Goal: Book appointment/travel/reservation

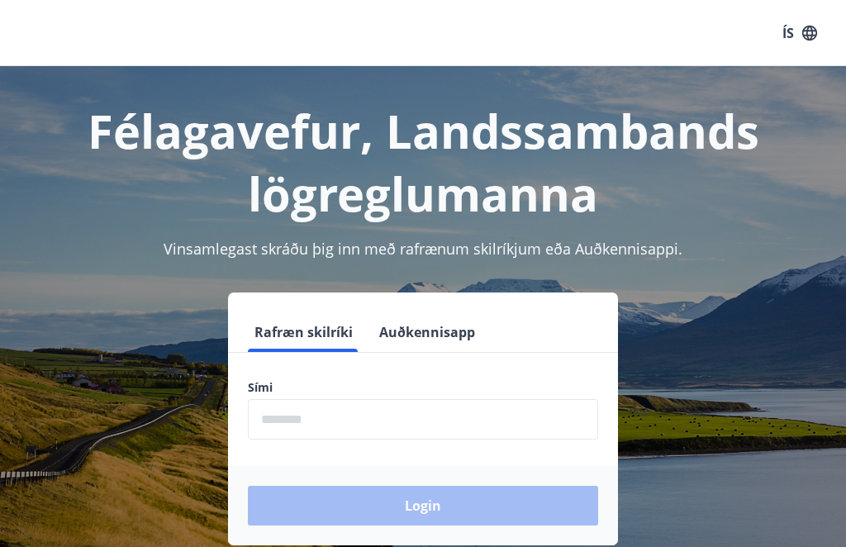
click at [382, 413] on input "phone" at bounding box center [423, 419] width 350 height 40
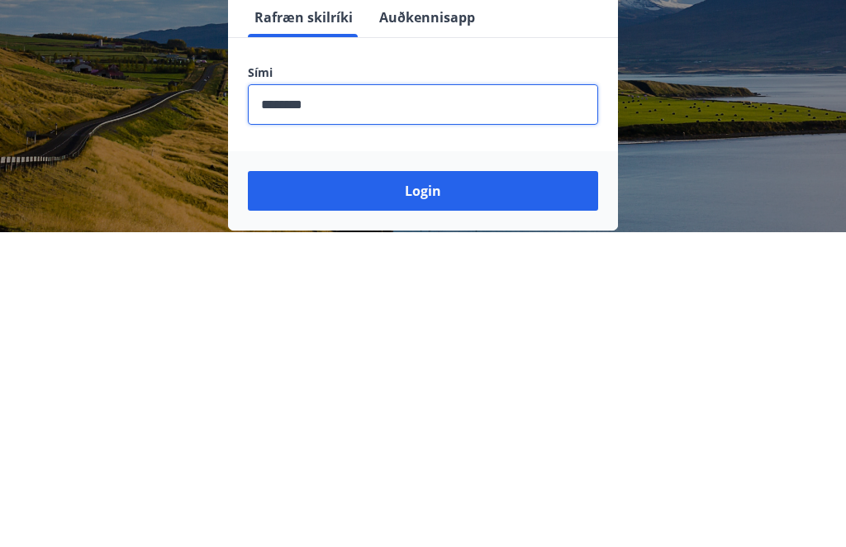
type input "********"
click at [469, 486] on button "Login" at bounding box center [423, 506] width 350 height 40
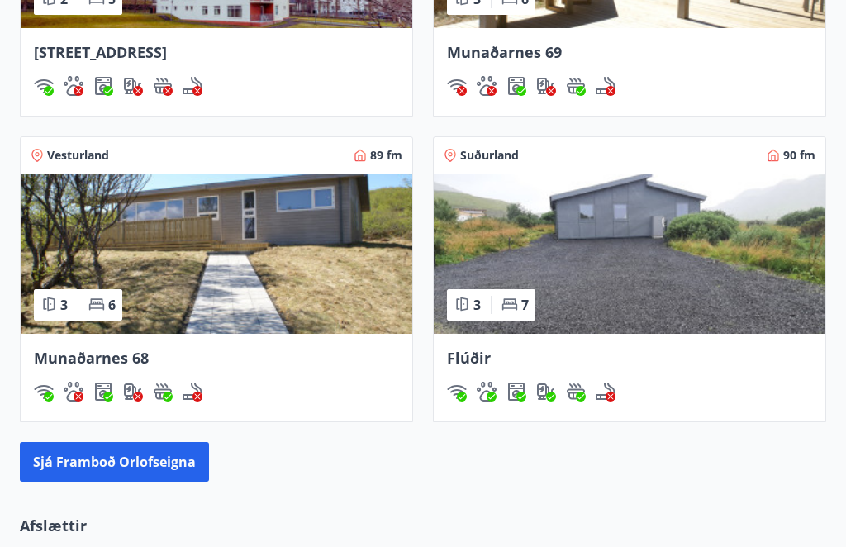
scroll to position [1583, 0]
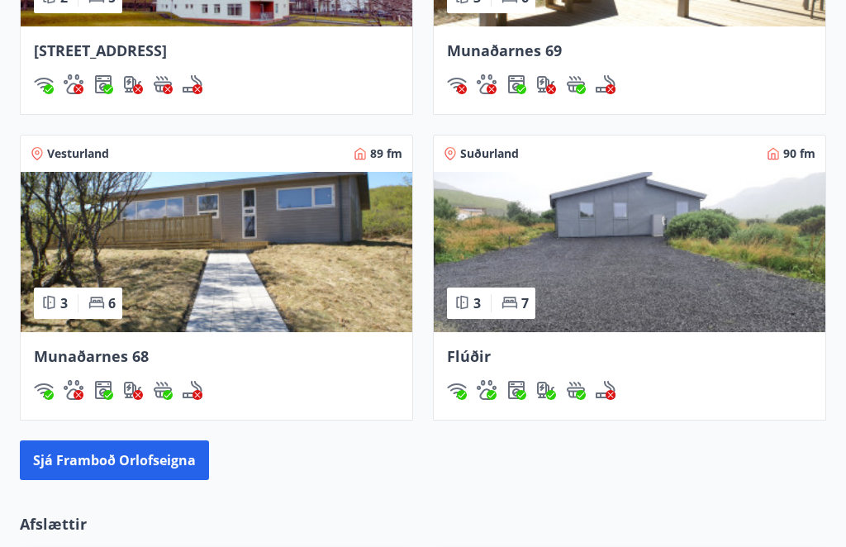
click at [273, 282] on img at bounding box center [217, 253] width 392 height 160
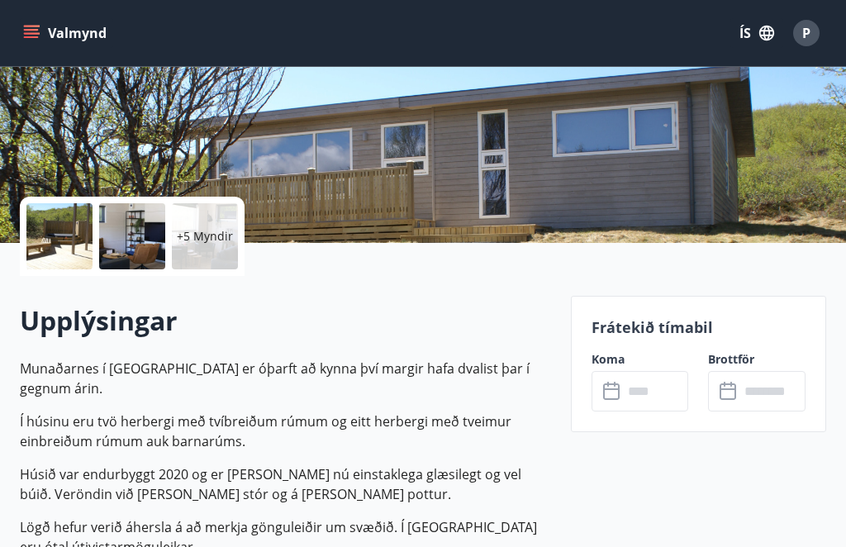
scroll to position [297, 0]
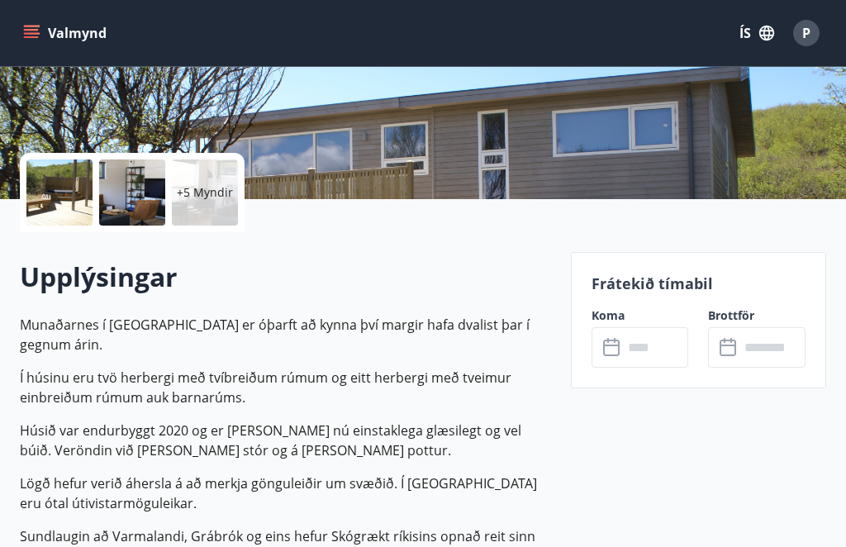
click at [657, 353] on input "text" at bounding box center [656, 347] width 66 height 40
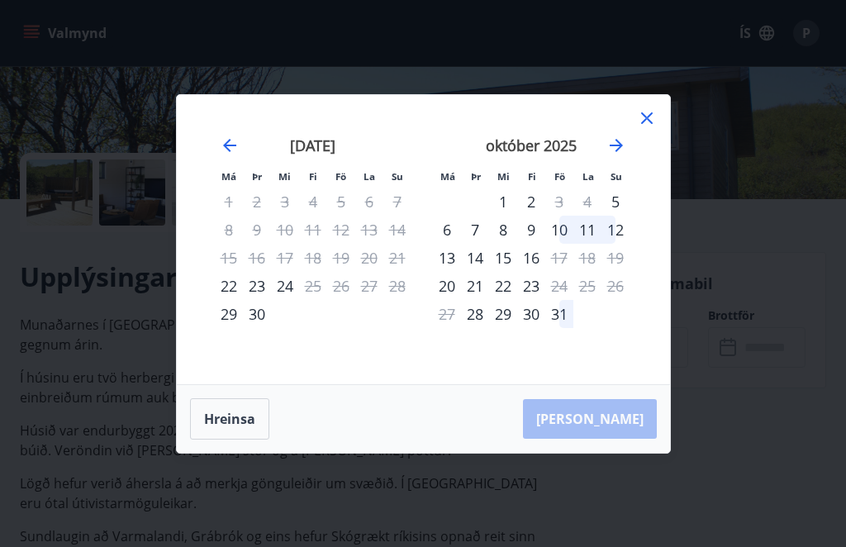
click at [624, 155] on icon "Move forward to switch to the next month." at bounding box center [617, 146] width 20 height 20
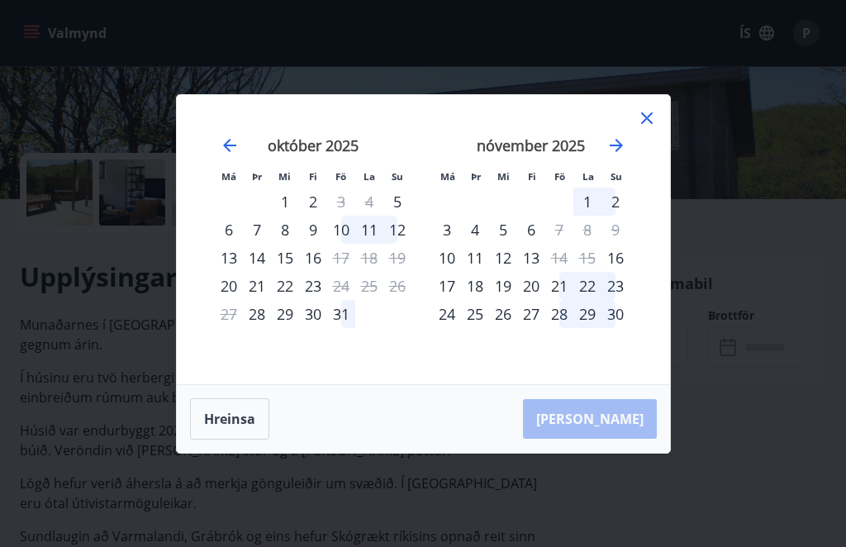
click at [506, 272] on div "12" at bounding box center [503, 258] width 28 height 28
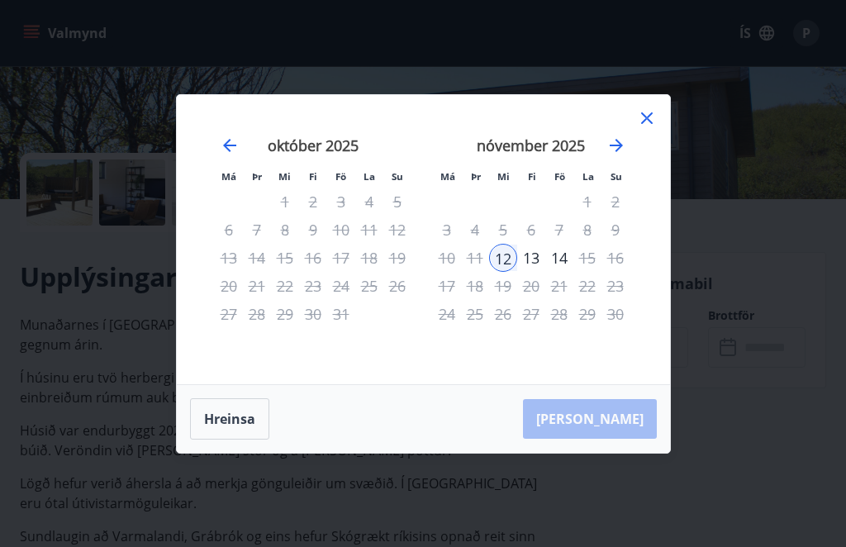
click at [536, 272] on div "13" at bounding box center [531, 258] width 28 height 28
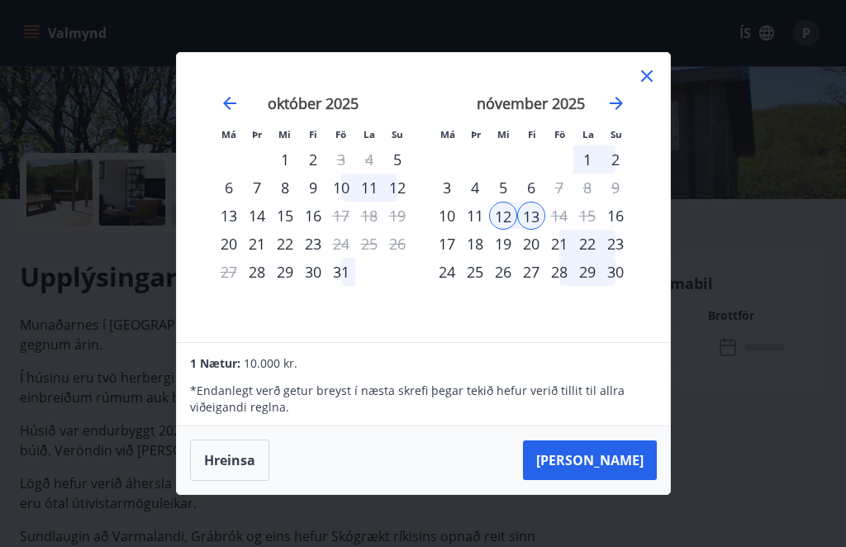
click at [623, 480] on button "Taka Frá" at bounding box center [590, 461] width 134 height 40
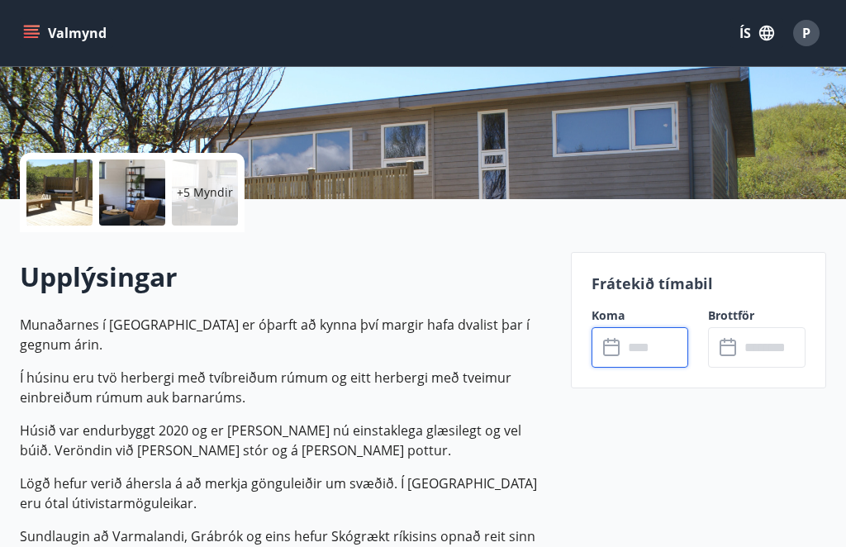
type input "******"
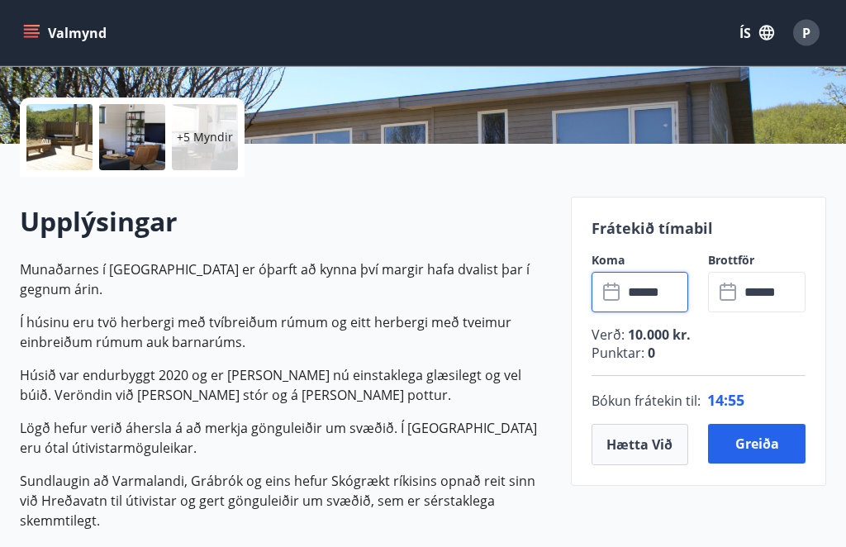
scroll to position [352, 0]
click at [773, 446] on button "Greiða" at bounding box center [757, 444] width 98 height 40
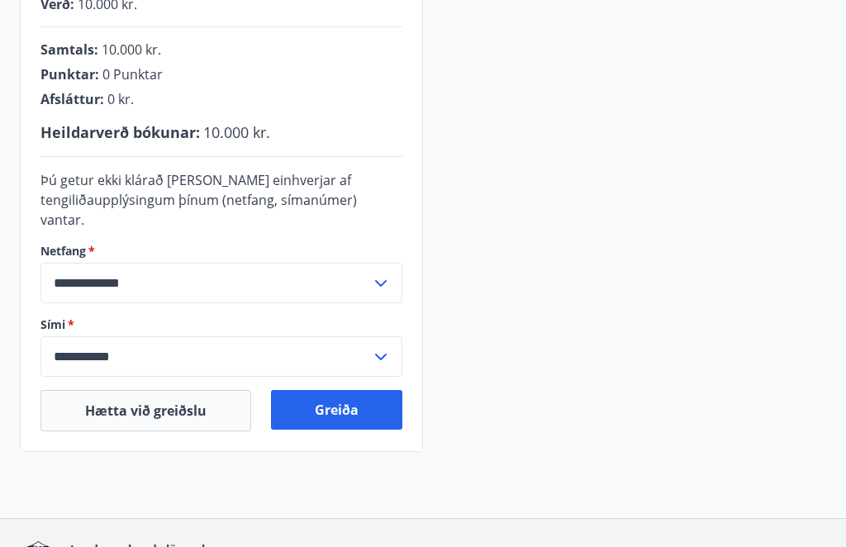
scroll to position [437, 0]
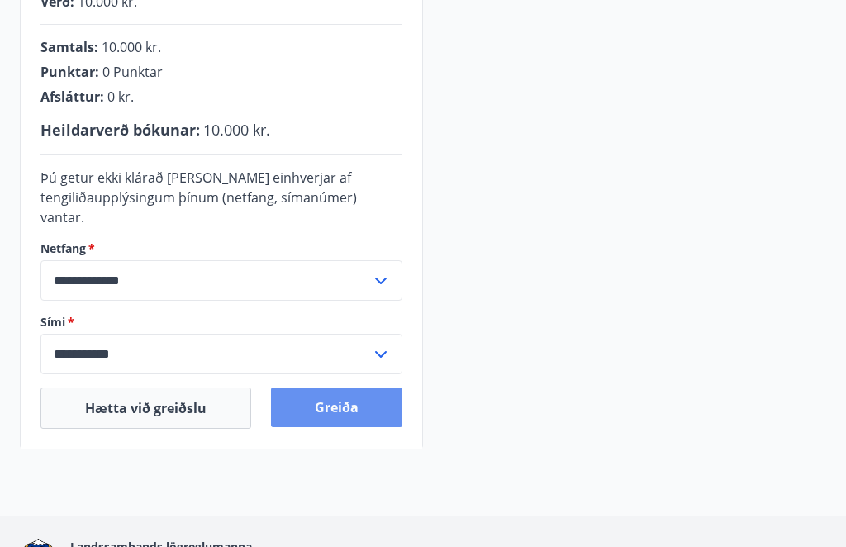
click at [371, 388] on button "Greiða" at bounding box center [336, 408] width 131 height 40
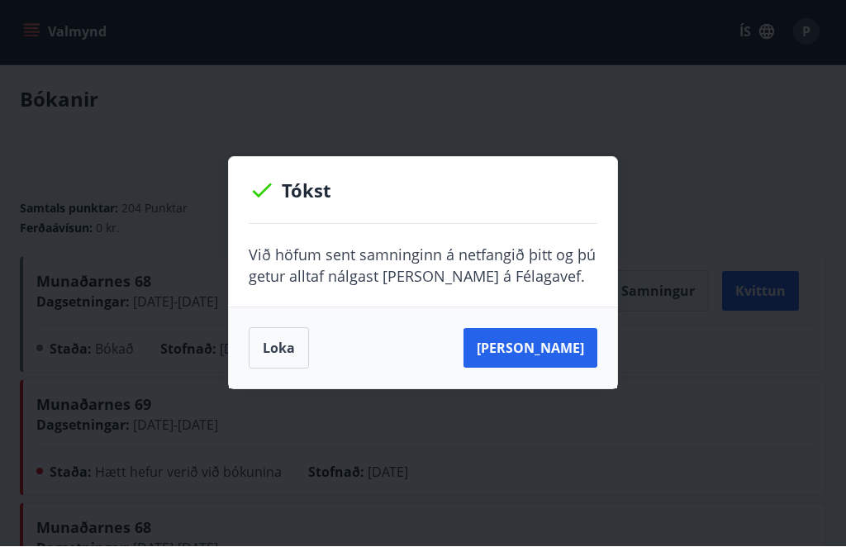
scroll to position [1, 0]
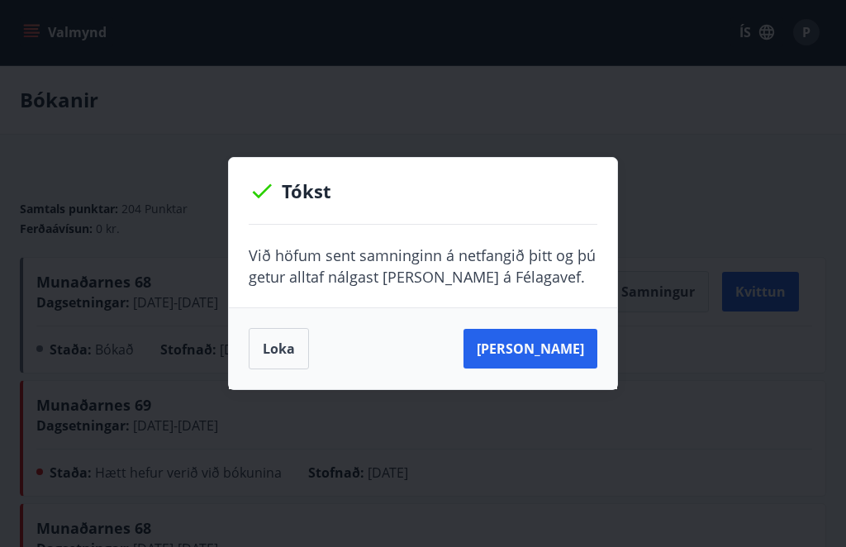
click at [567, 341] on button "Sjá samning" at bounding box center [531, 349] width 134 height 40
click at [544, 349] on button "Sjá samning" at bounding box center [531, 349] width 134 height 40
click at [282, 350] on button "Loka" at bounding box center [279, 348] width 60 height 41
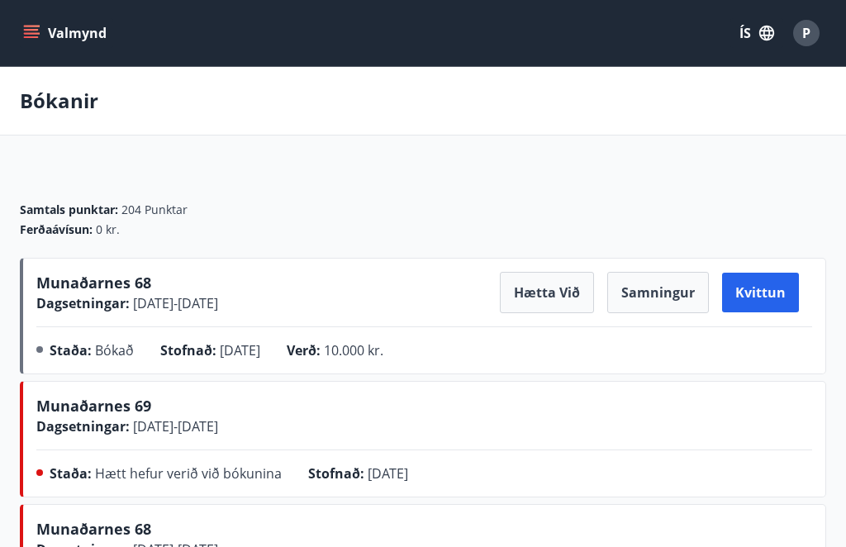
click at [37, 37] on icon "menu" at bounding box center [31, 37] width 15 height 2
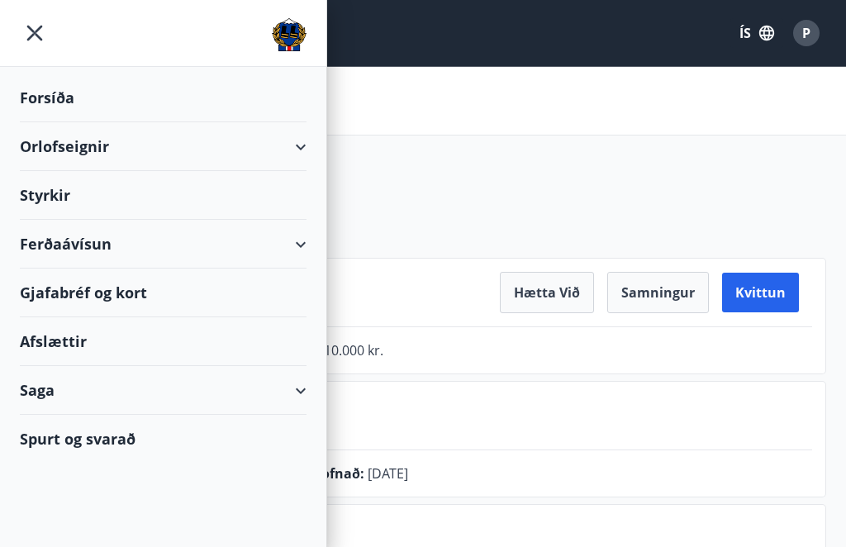
click at [34, 35] on icon "menu" at bounding box center [35, 34] width 16 height 16
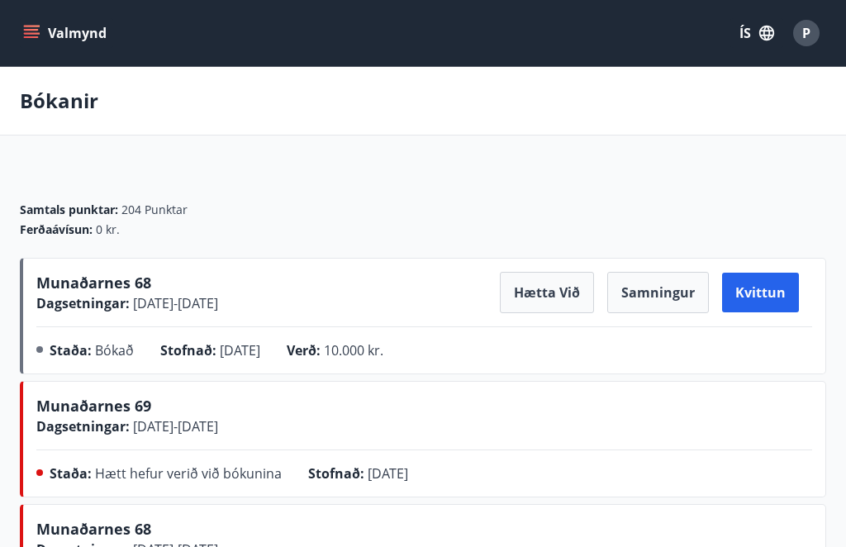
click at [30, 43] on button "Valmynd" at bounding box center [66, 33] width 93 height 30
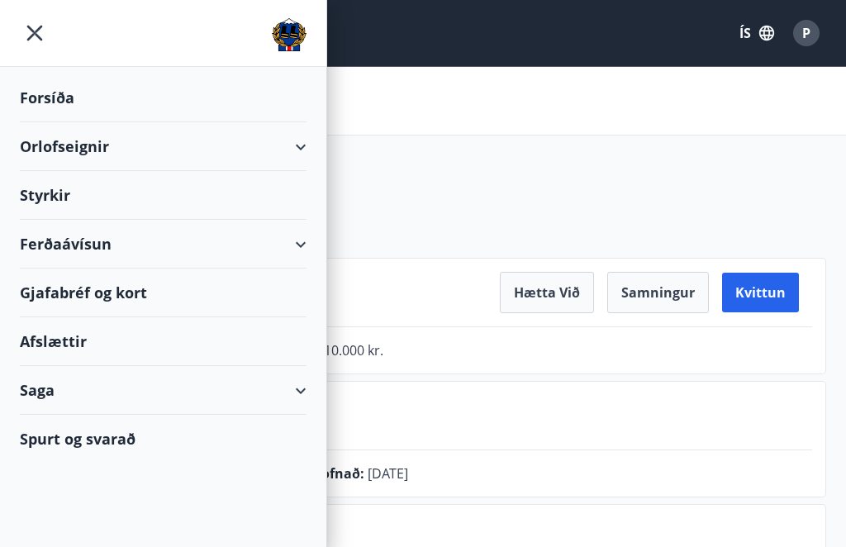
click at [47, 155] on div "Orlofseignir" at bounding box center [163, 146] width 287 height 49
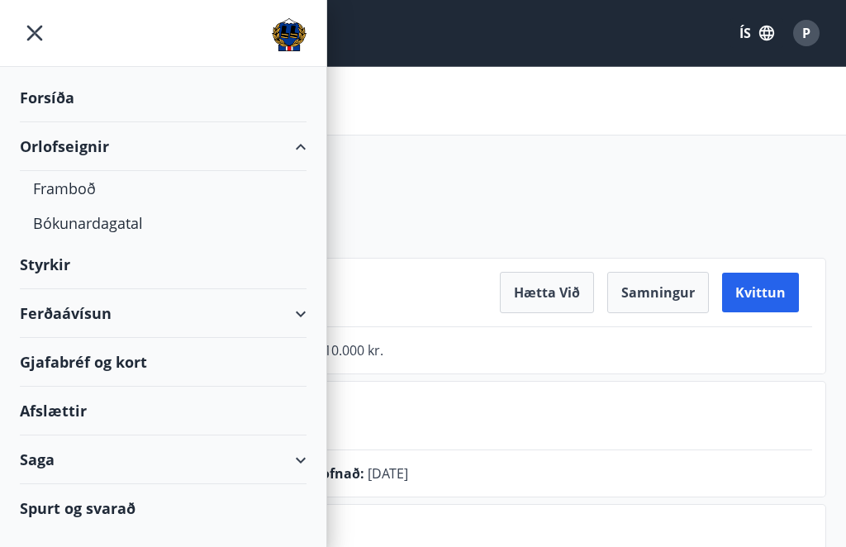
click at [62, 196] on div "Framboð" at bounding box center [163, 188] width 260 height 35
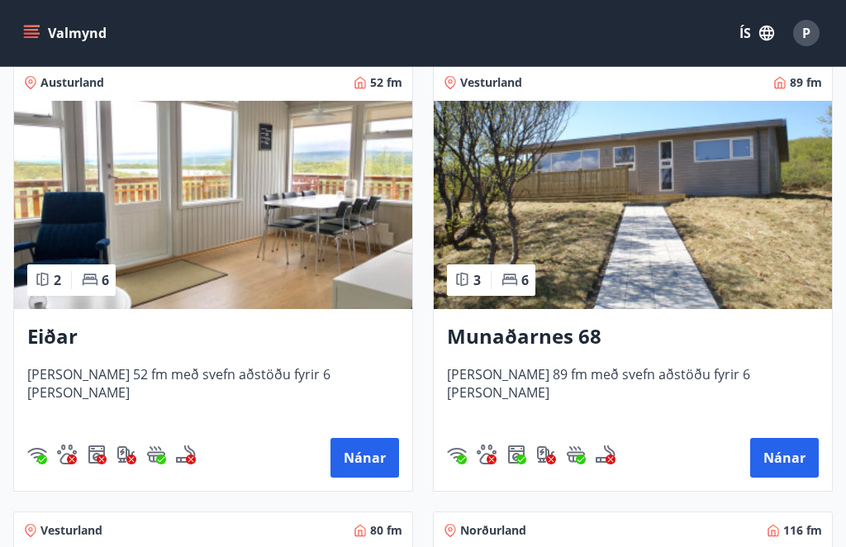
click at [798, 463] on button "Nánar" at bounding box center [784, 458] width 69 height 40
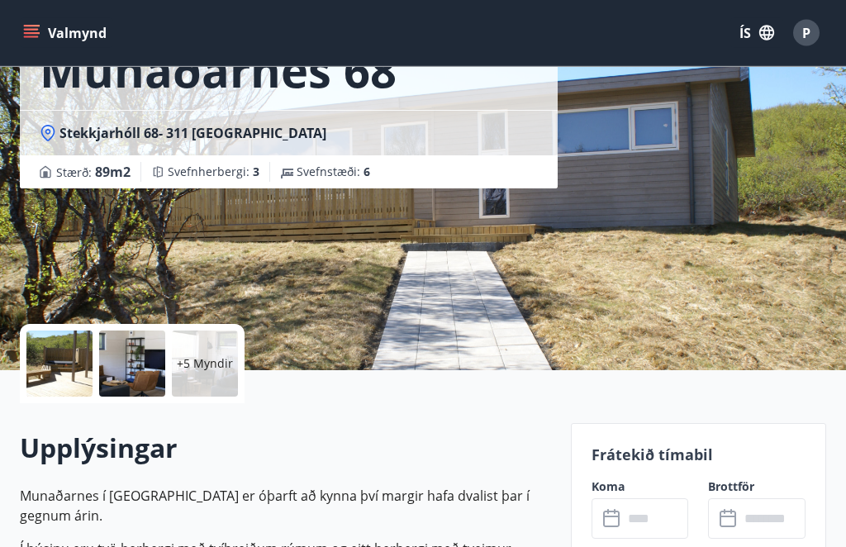
scroll to position [144, 0]
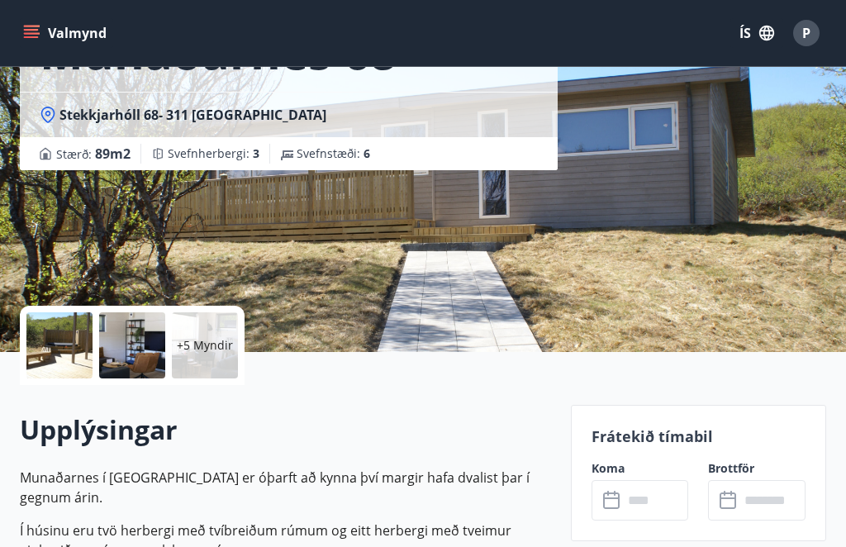
click at [647, 501] on input "text" at bounding box center [656, 500] width 66 height 40
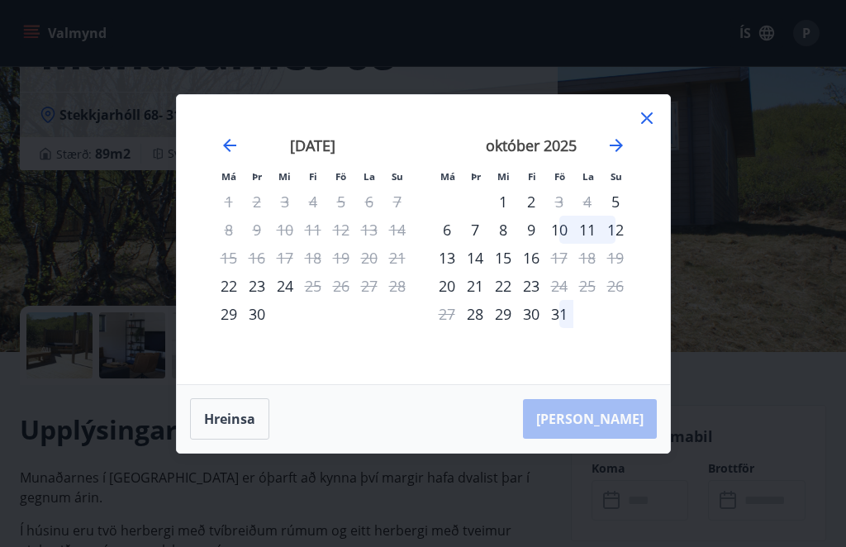
click at [624, 155] on icon "Move forward to switch to the next month." at bounding box center [617, 146] width 20 height 20
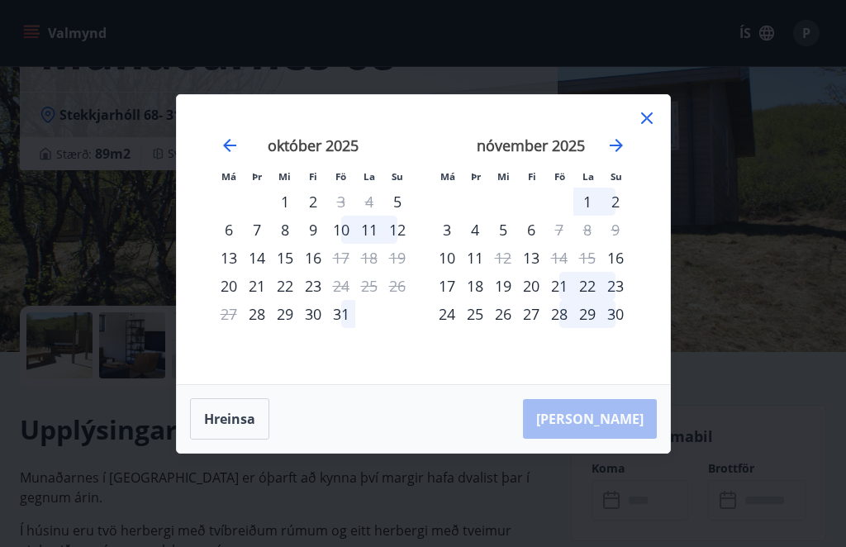
click at [536, 272] on div "13" at bounding box center [531, 258] width 28 height 28
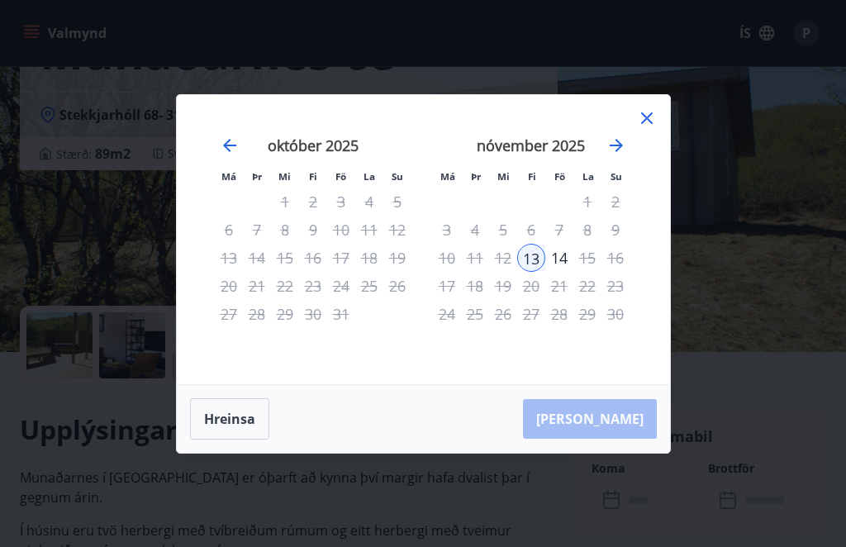
click at [640, 453] on div "Hreinsa Taka Frá" at bounding box center [423, 419] width 493 height 68
click at [654, 128] on icon at bounding box center [647, 118] width 20 height 20
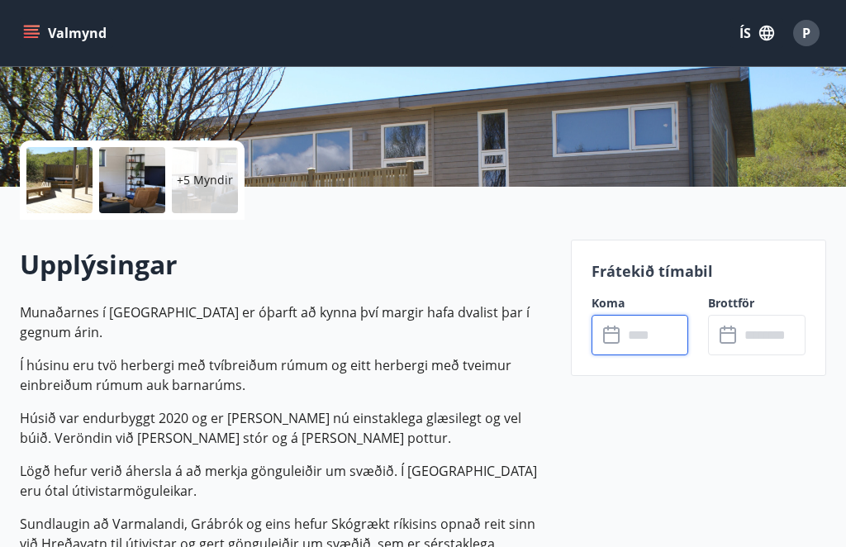
scroll to position [316, 0]
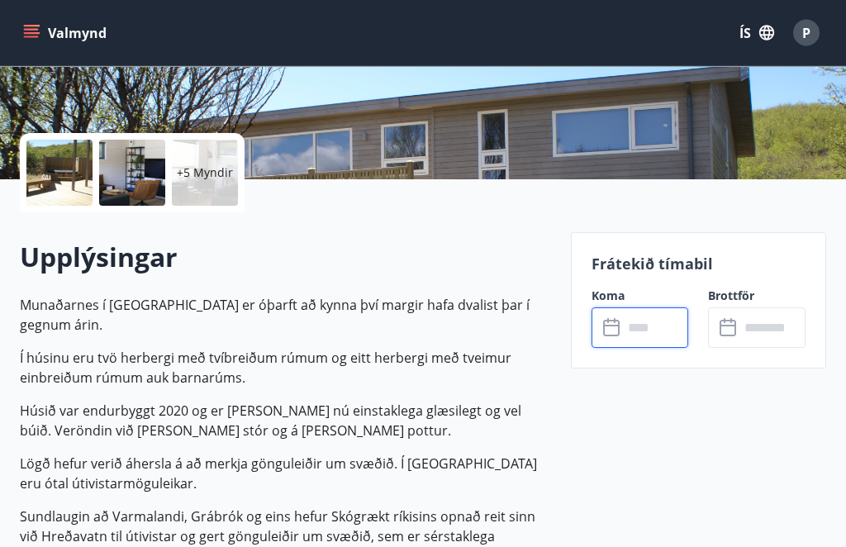
click at [665, 321] on input "text" at bounding box center [656, 328] width 66 height 40
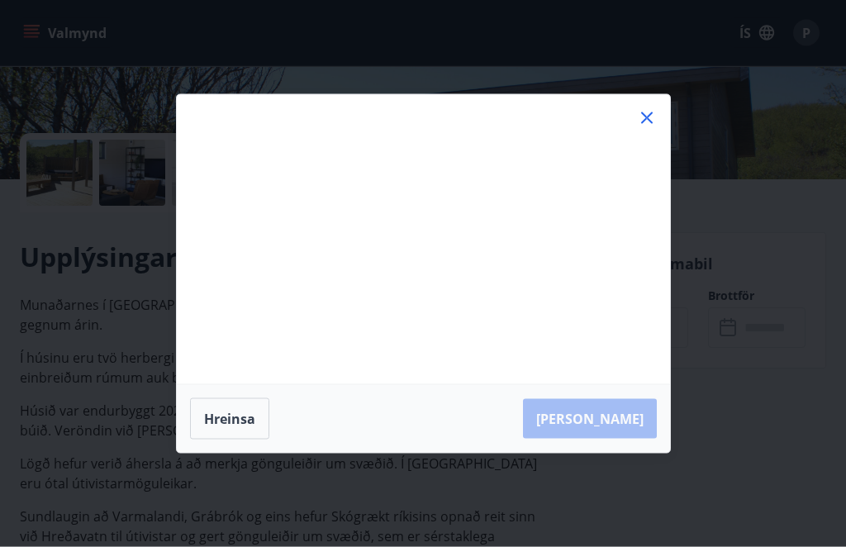
scroll to position [317, 0]
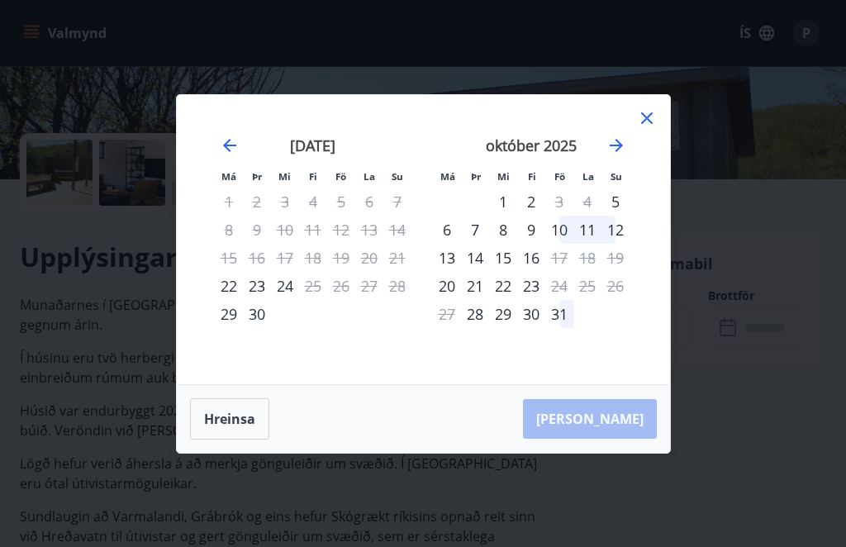
click at [626, 155] on icon "Move forward to switch to the next month." at bounding box center [617, 146] width 20 height 20
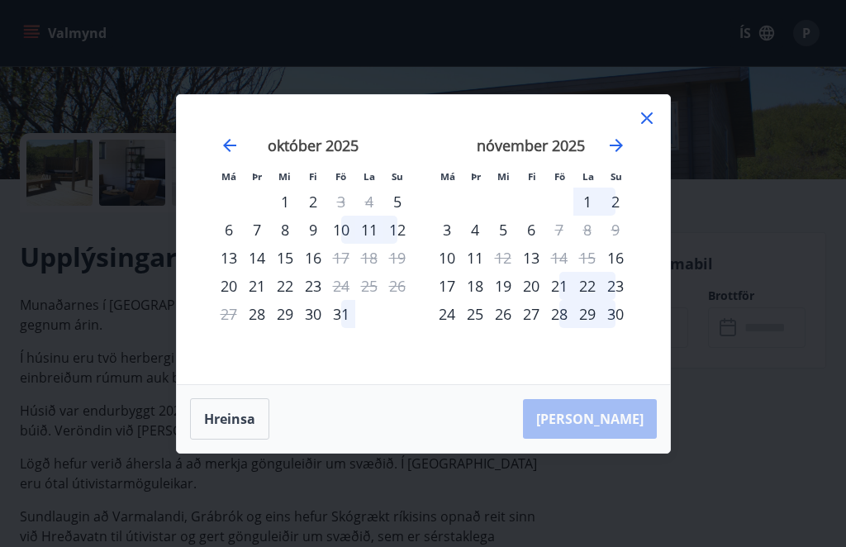
click at [533, 272] on div "13" at bounding box center [531, 258] width 28 height 28
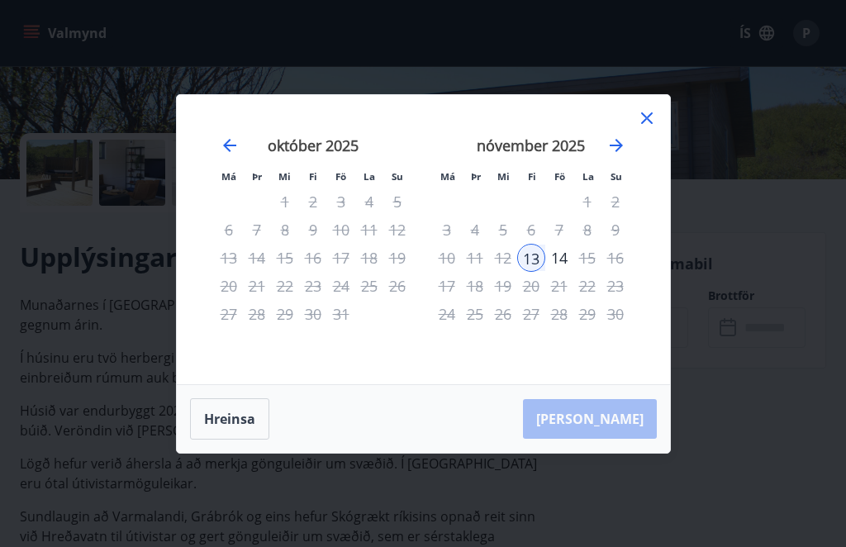
click at [628, 441] on div "Hreinsa Taka Frá" at bounding box center [423, 419] width 493 height 68
click at [649, 128] on icon at bounding box center [647, 118] width 20 height 20
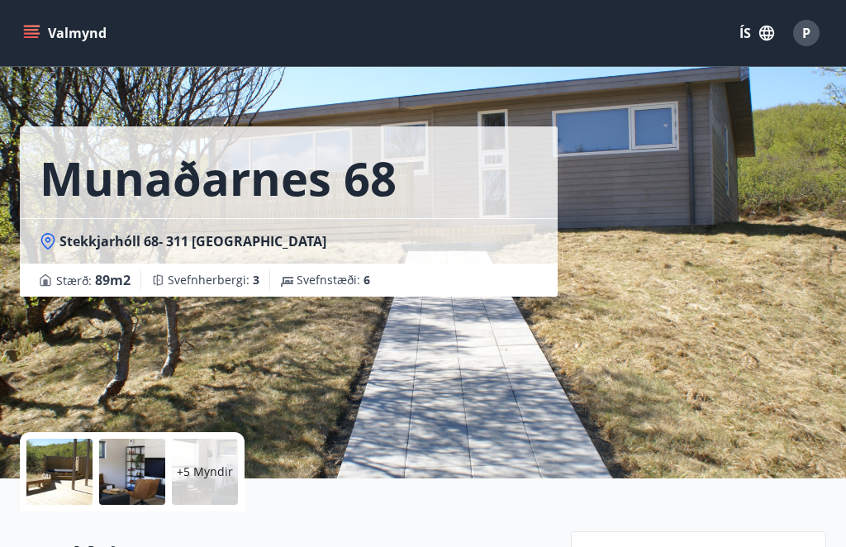
scroll to position [0, 0]
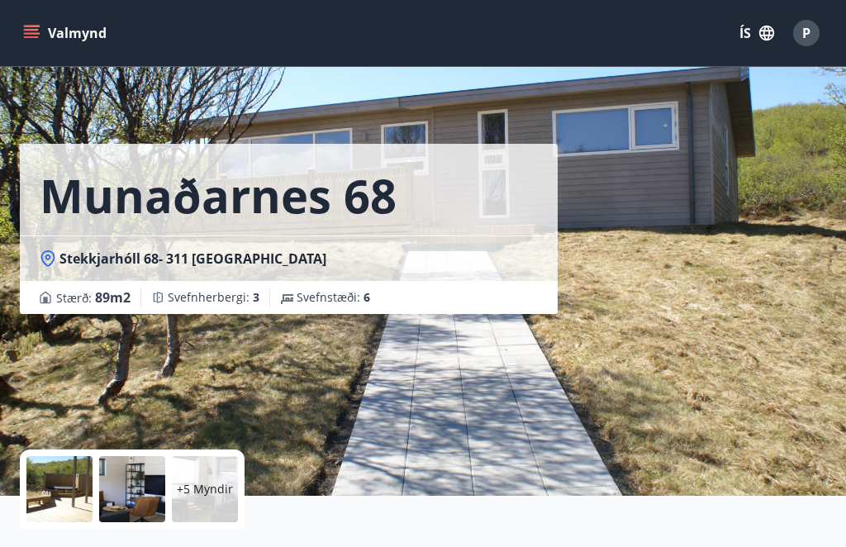
click at [817, 29] on div "P" at bounding box center [806, 33] width 26 height 26
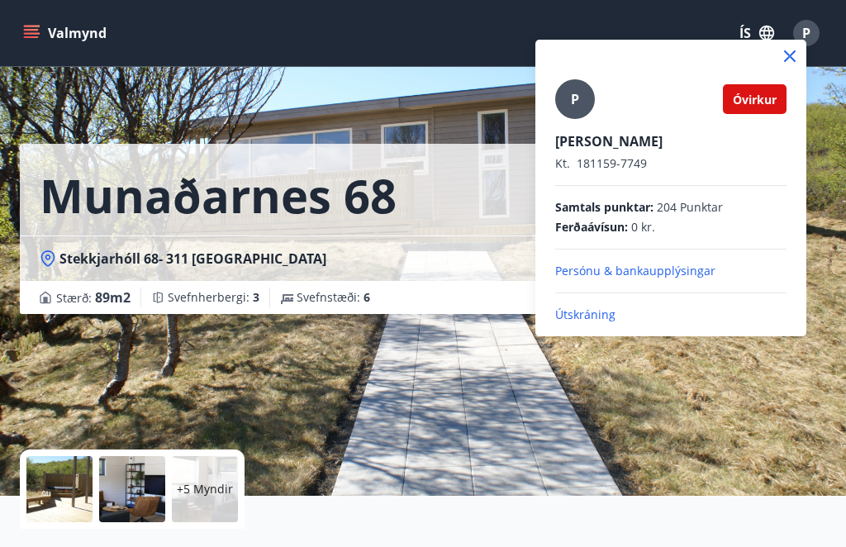
click at [587, 316] on p "Útskráning" at bounding box center [670, 315] width 231 height 17
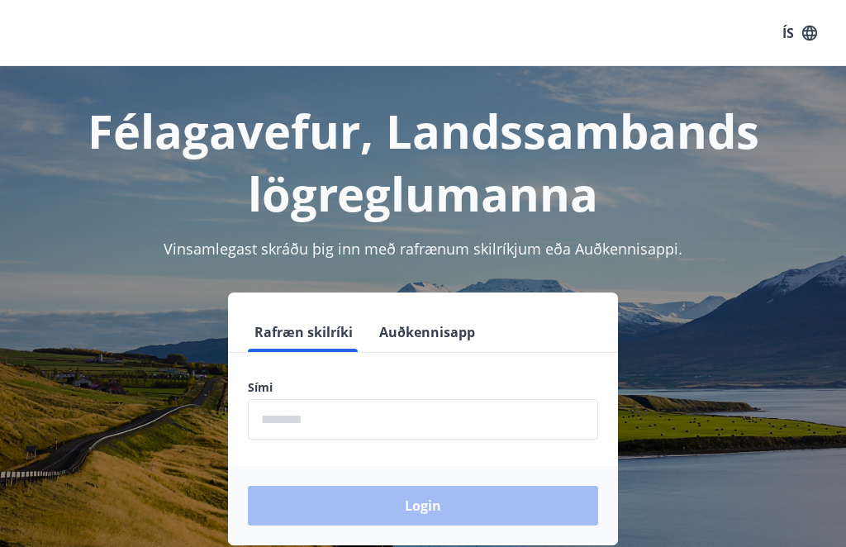
click at [502, 420] on input "phone" at bounding box center [423, 419] width 350 height 40
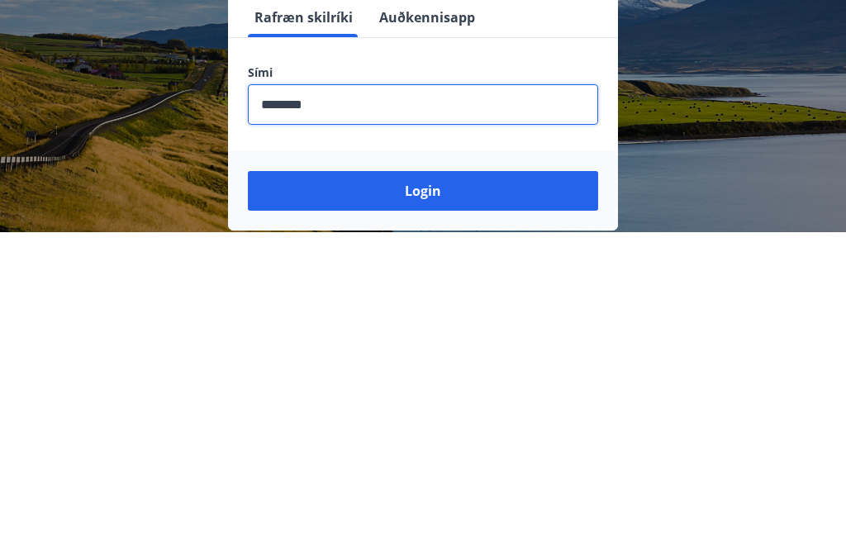
type input "********"
click at [305, 486] on button "Login" at bounding box center [423, 506] width 350 height 40
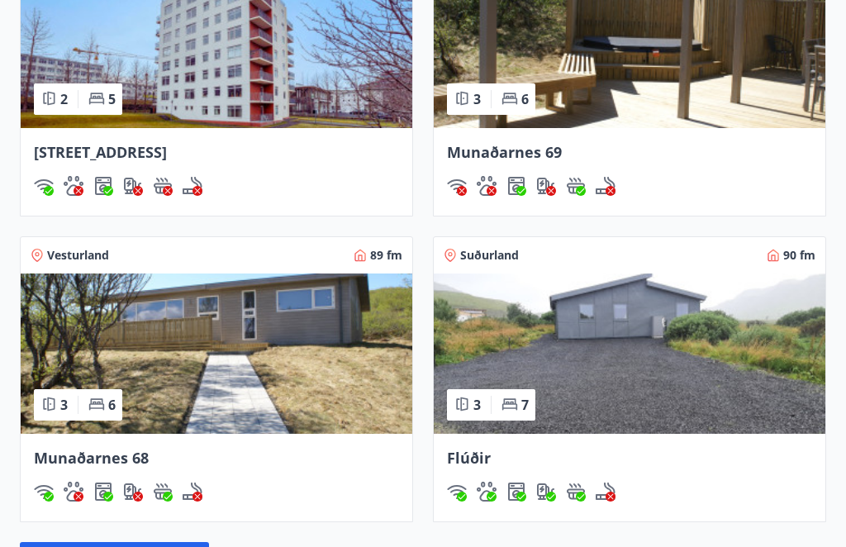
scroll to position [1604, 0]
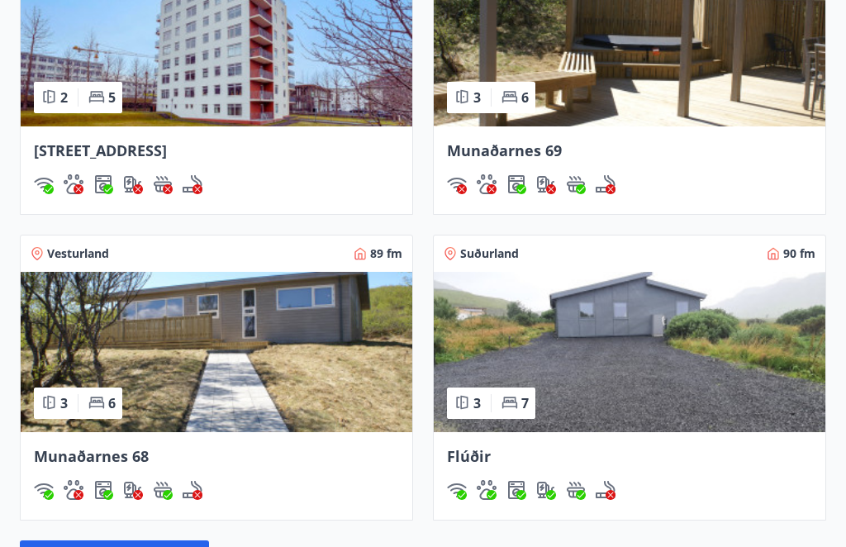
click at [231, 363] on img at bounding box center [217, 352] width 392 height 160
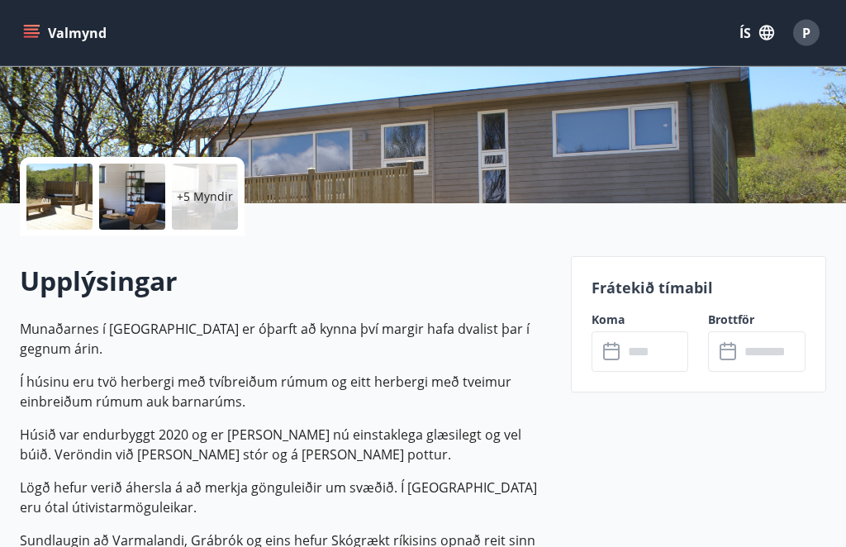
scroll to position [293, 0]
click at [624, 354] on input "text" at bounding box center [656, 351] width 66 height 40
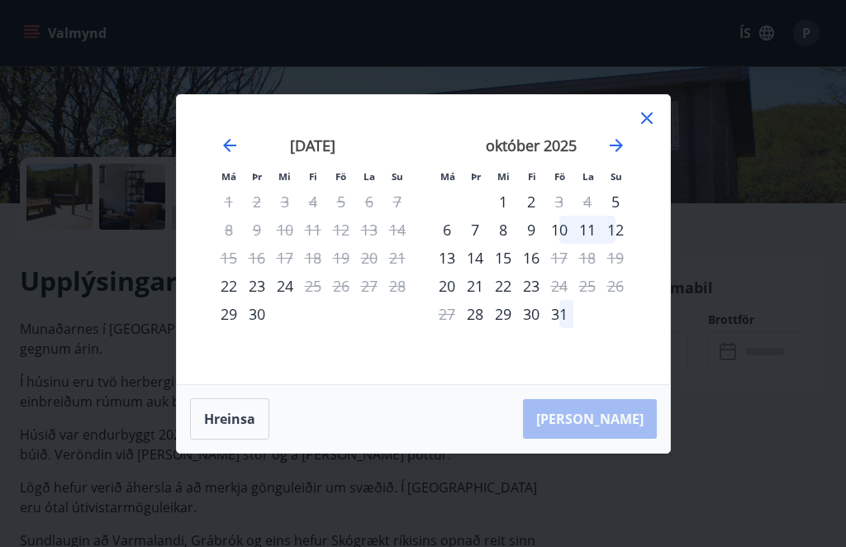
click at [626, 155] on icon "Move forward to switch to the next month." at bounding box center [617, 146] width 20 height 20
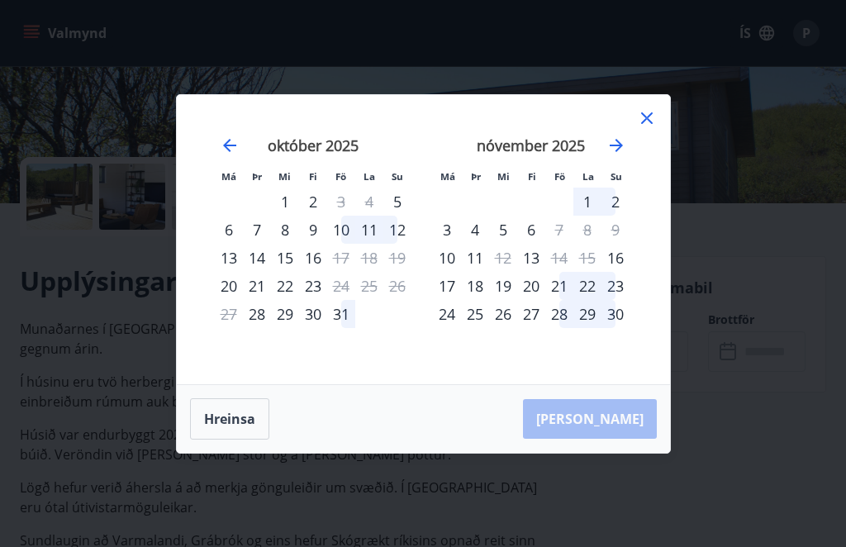
click at [537, 272] on div "13" at bounding box center [531, 258] width 28 height 28
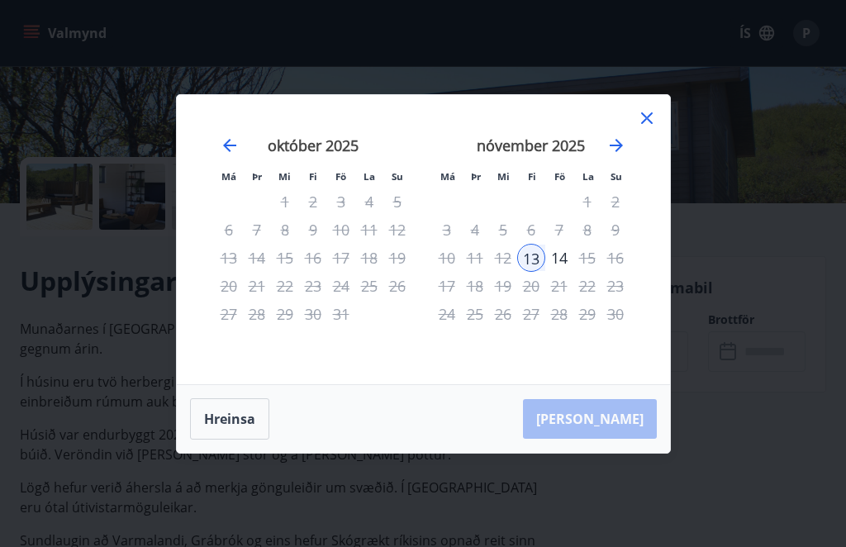
click at [646, 128] on icon at bounding box center [647, 118] width 20 height 20
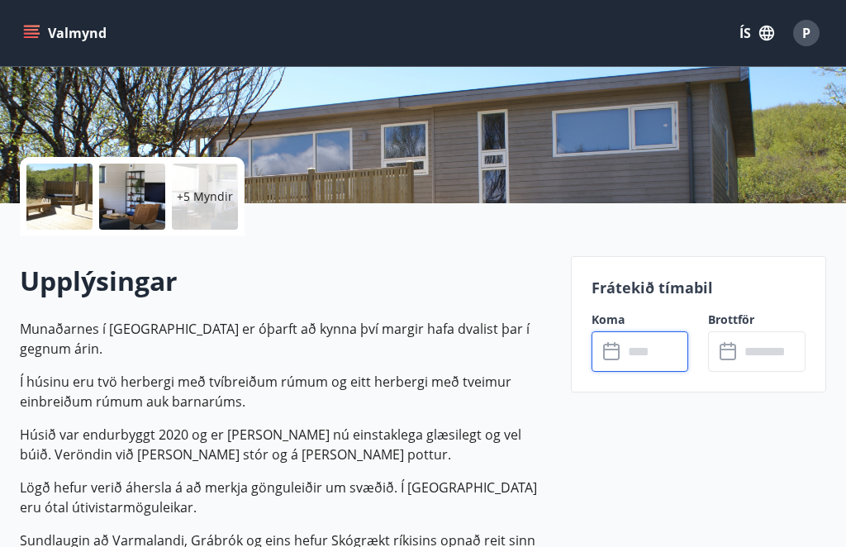
click at [653, 346] on input "text" at bounding box center [656, 351] width 66 height 40
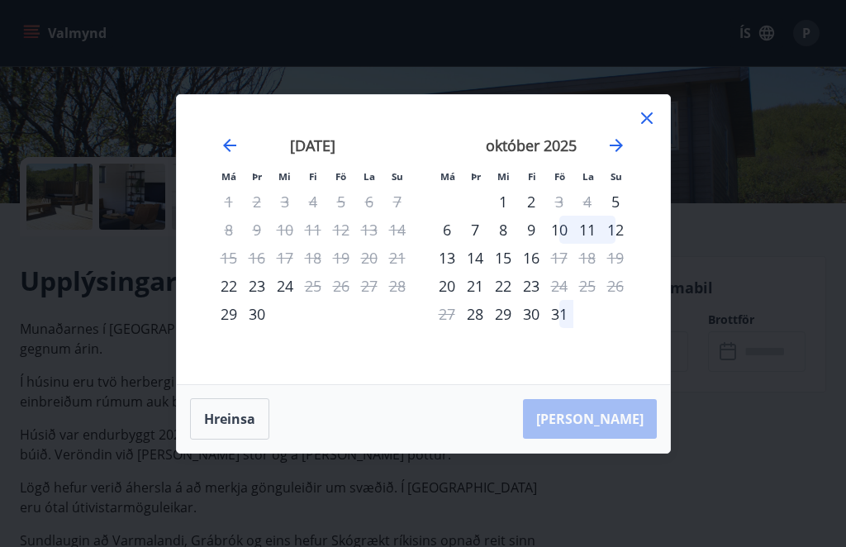
click at [625, 155] on icon "Move forward to switch to the next month." at bounding box center [617, 146] width 20 height 20
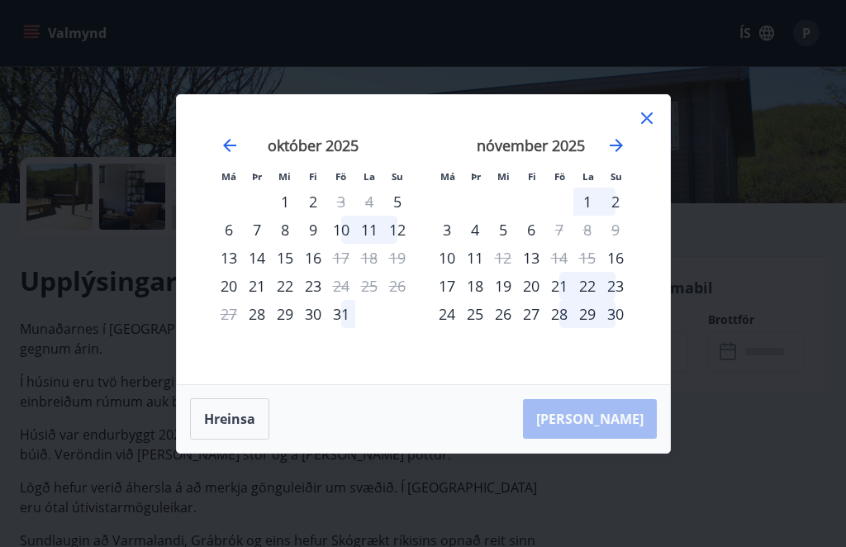
click at [536, 272] on div "13" at bounding box center [531, 258] width 28 height 28
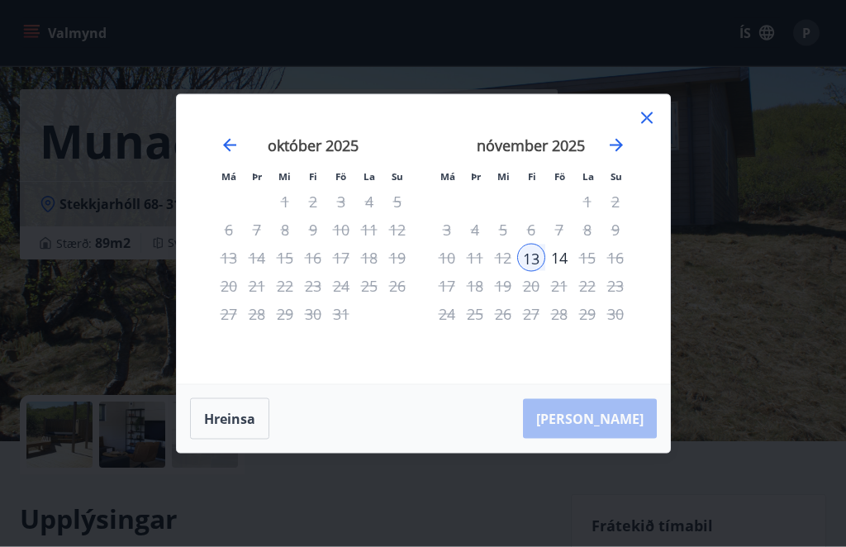
scroll to position [0, 0]
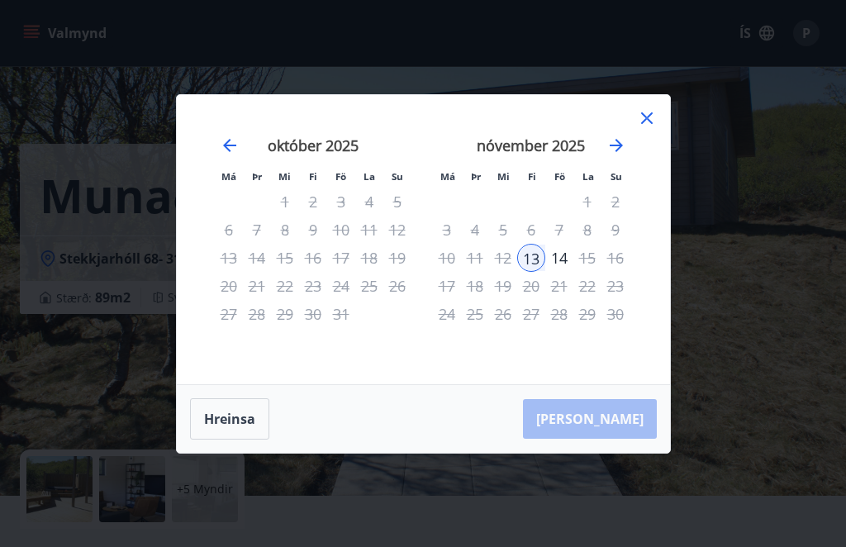
click at [536, 255] on div "13" at bounding box center [531, 258] width 28 height 28
click at [561, 259] on div "14" at bounding box center [559, 258] width 28 height 28
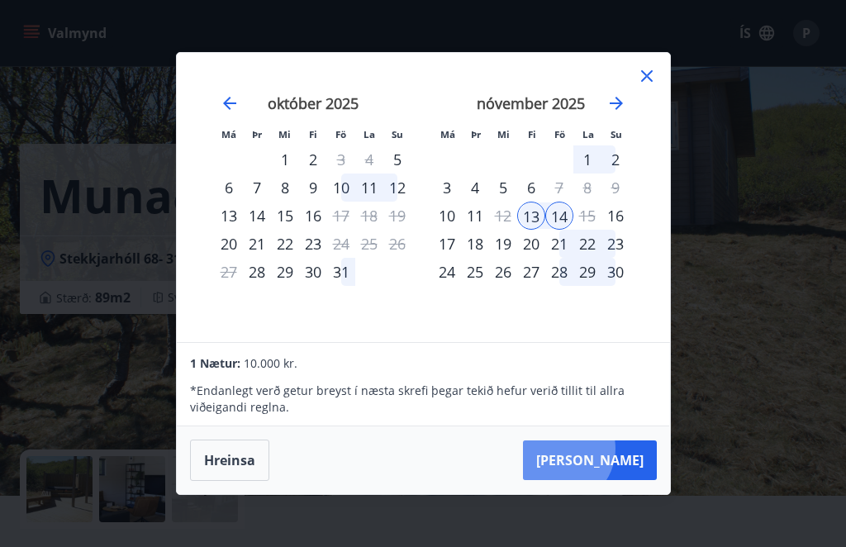
click at [610, 448] on button "Taka Frá" at bounding box center [590, 461] width 134 height 40
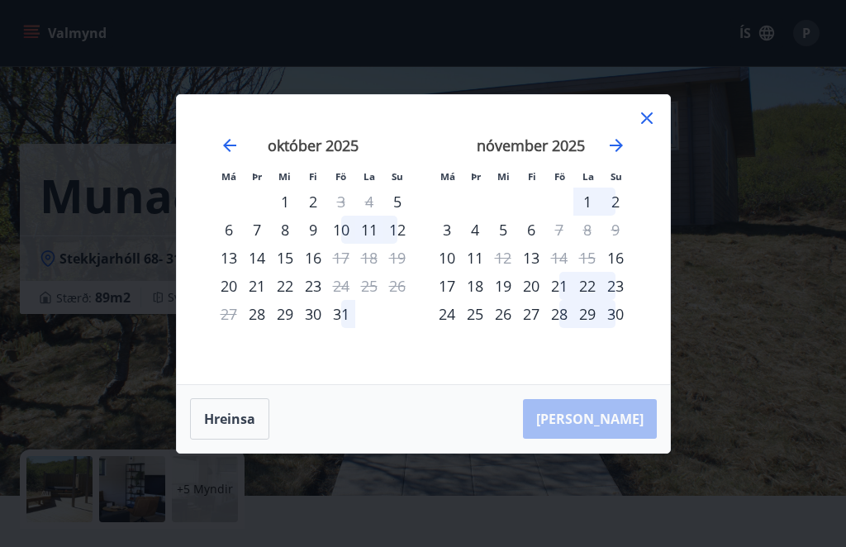
click at [234, 143] on icon "Move backward to switch to the previous month." at bounding box center [230, 146] width 20 height 20
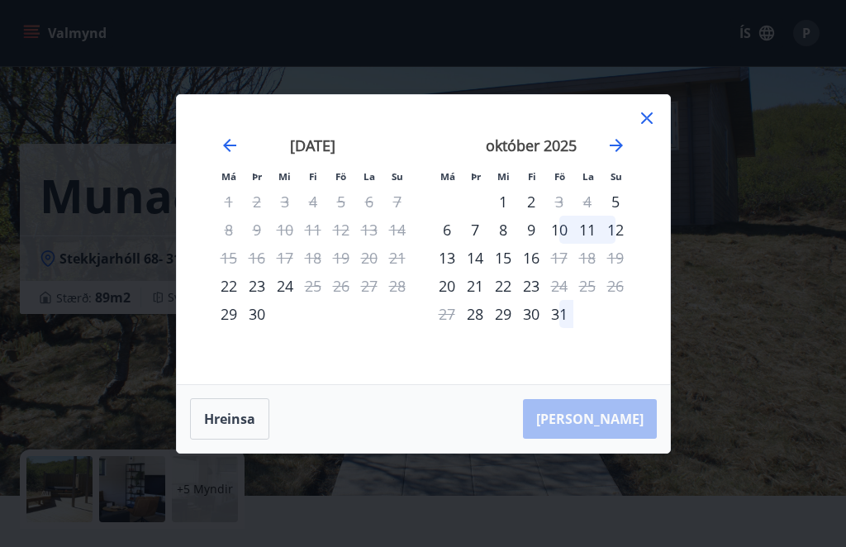
click at [623, 140] on icon "Move forward to switch to the next month." at bounding box center [617, 146] width 20 height 20
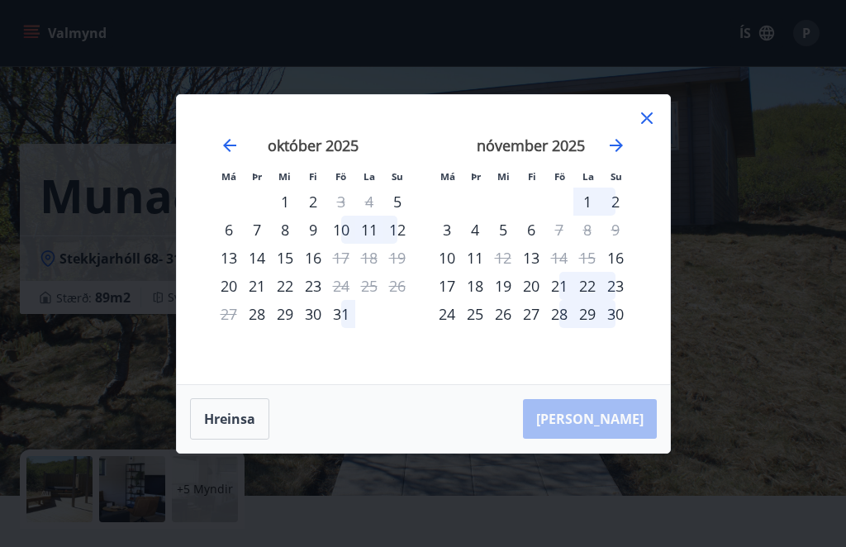
click at [536, 257] on div "13" at bounding box center [531, 258] width 28 height 28
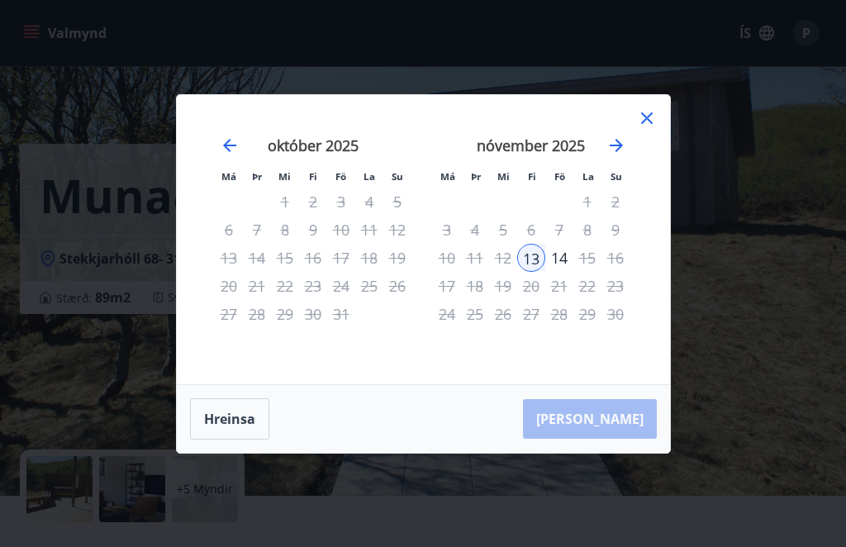
click at [563, 249] on div "14" at bounding box center [559, 258] width 28 height 28
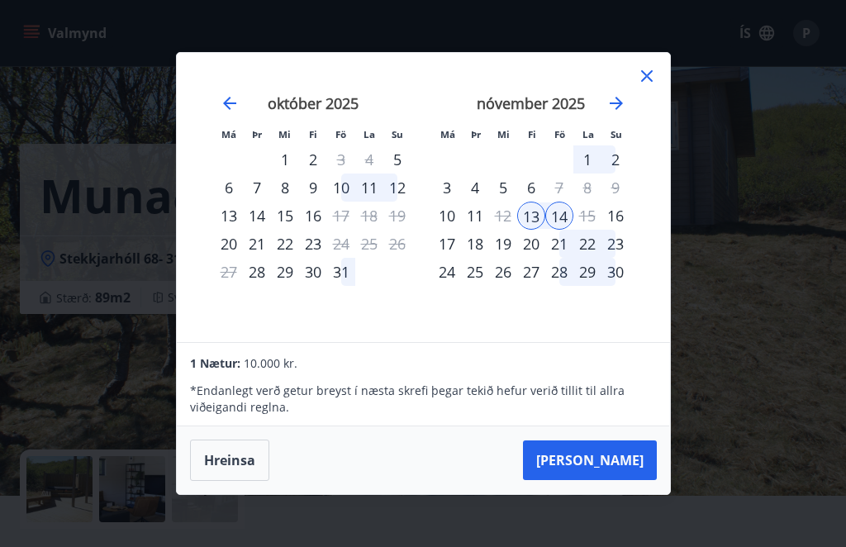
click at [626, 452] on button "Taka Frá" at bounding box center [590, 461] width 134 height 40
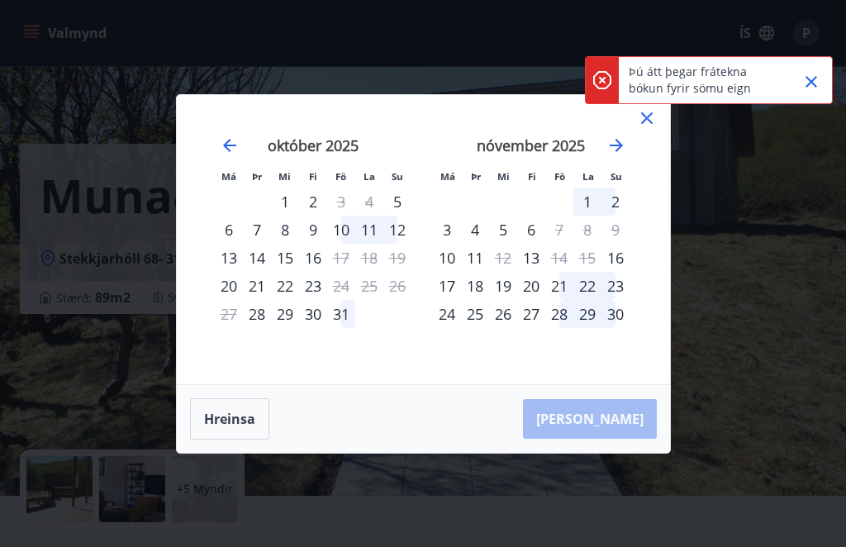
click at [815, 83] on icon "Close" at bounding box center [812, 82] width 20 height 20
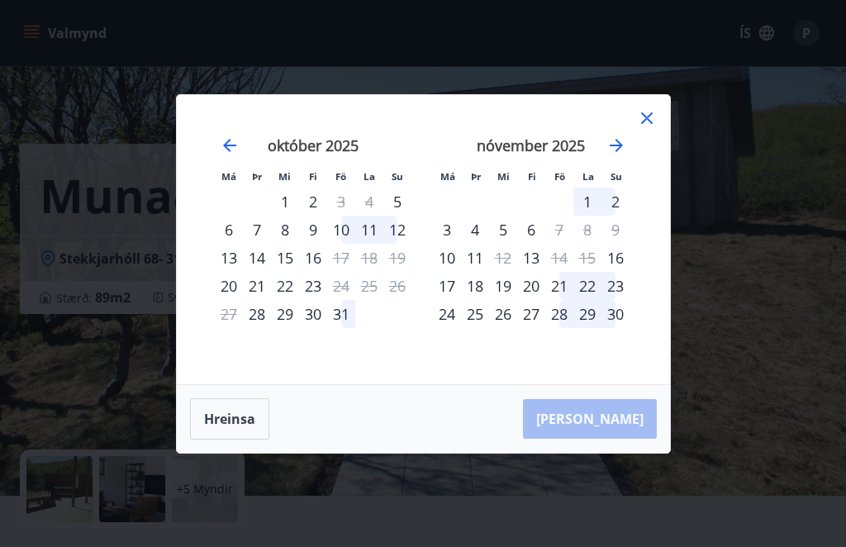
click at [231, 146] on icon "Move backward to switch to the previous month." at bounding box center [230, 146] width 20 height 20
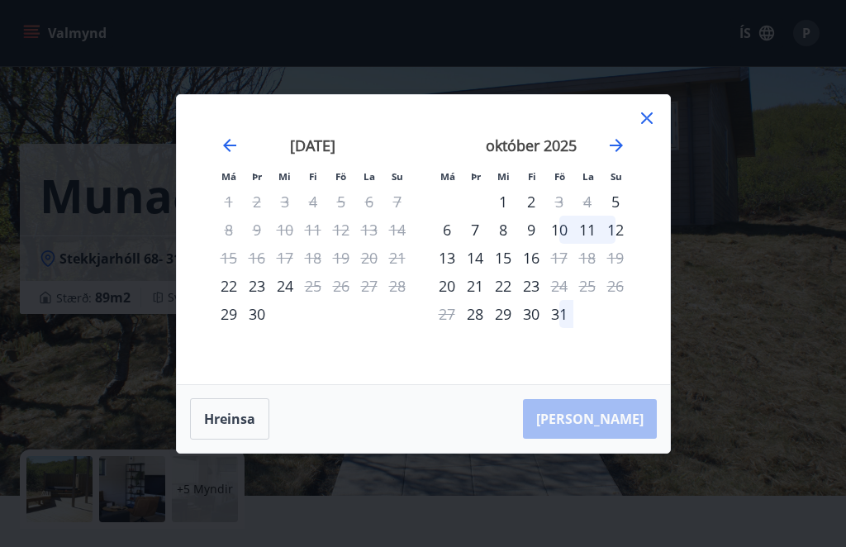
click at [226, 145] on icon "Move backward to switch to the previous month." at bounding box center [229, 145] width 13 height 13
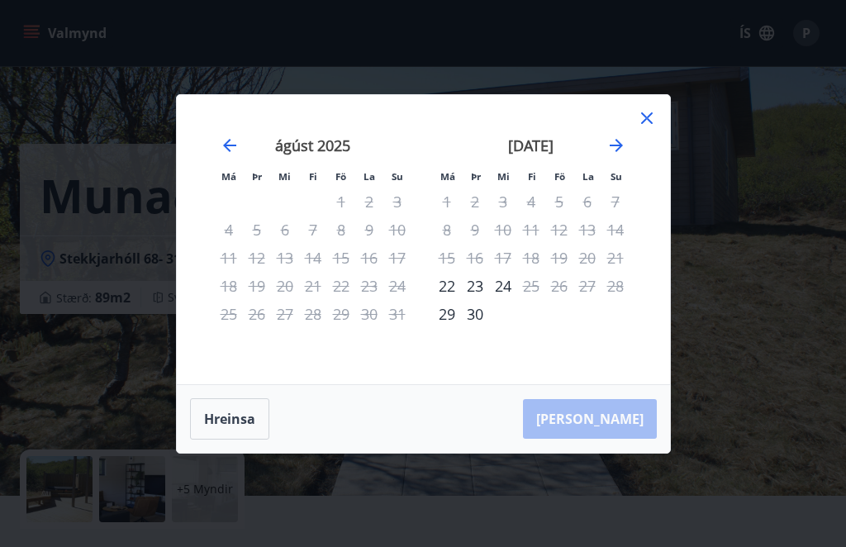
click at [230, 146] on icon "Move backward to switch to the previous month." at bounding box center [230, 146] width 20 height 20
click at [619, 149] on icon "Move forward to switch to the next month." at bounding box center [617, 146] width 20 height 20
click at [625, 136] on icon "Move forward to switch to the next month." at bounding box center [617, 146] width 20 height 20
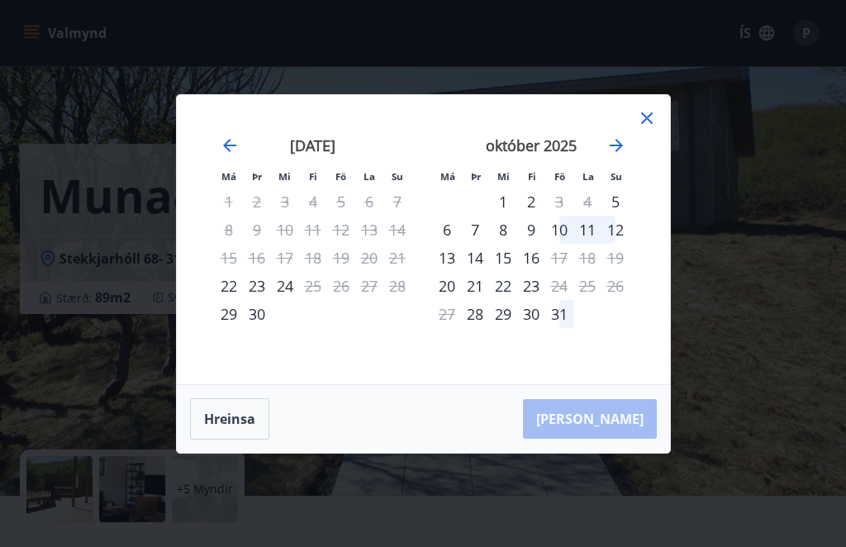
click at [659, 108] on div "Má Þr Mi Fi Fö La Su Má Þr Mi Fi Fö La Su ágúst 2025 1 2 3 4 5 6 7 8 9 10 11 12…" at bounding box center [423, 239] width 493 height 289
click at [656, 112] on icon at bounding box center [647, 118] width 20 height 20
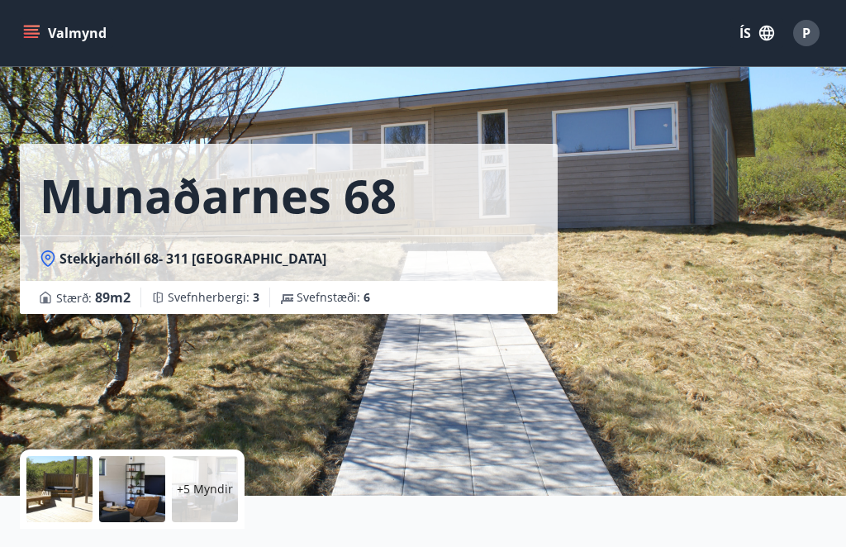
click at [31, 31] on icon "menu" at bounding box center [31, 33] width 17 height 17
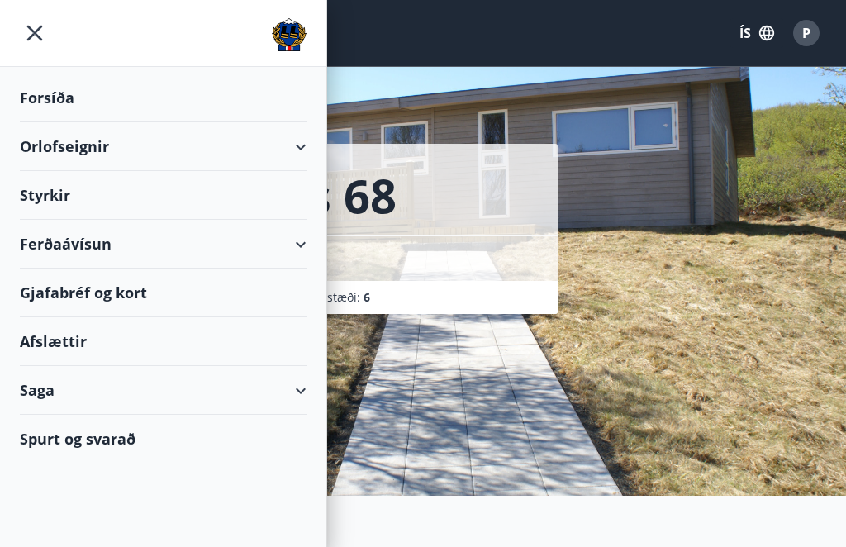
click at [38, 144] on div "Orlofseignir" at bounding box center [163, 146] width 287 height 49
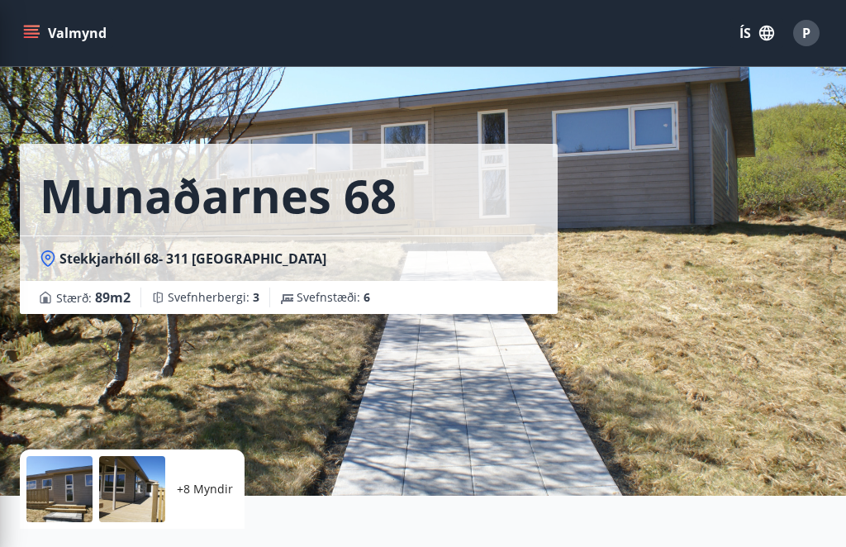
click at [770, 250] on div "Munaðarnes 68 Stekkjarhóll 68- 311 Borgarnesi Stærð : 89 m2 Svefnherbergi : 3 S…" at bounding box center [423, 248] width 807 height 496
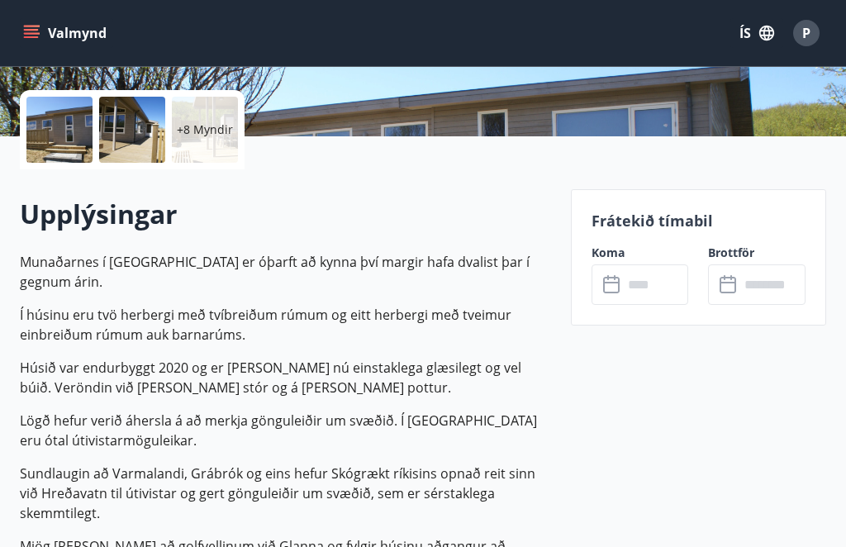
scroll to position [358, 0]
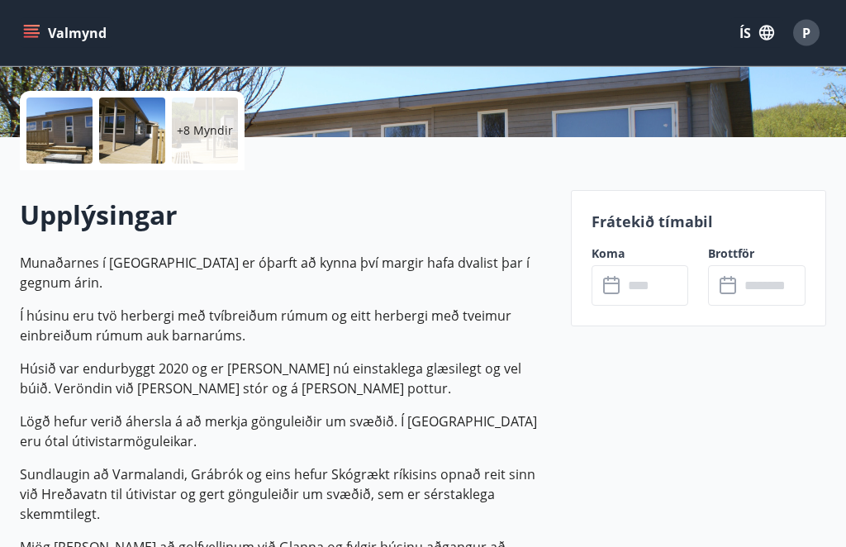
click at [660, 283] on input "text" at bounding box center [656, 286] width 66 height 40
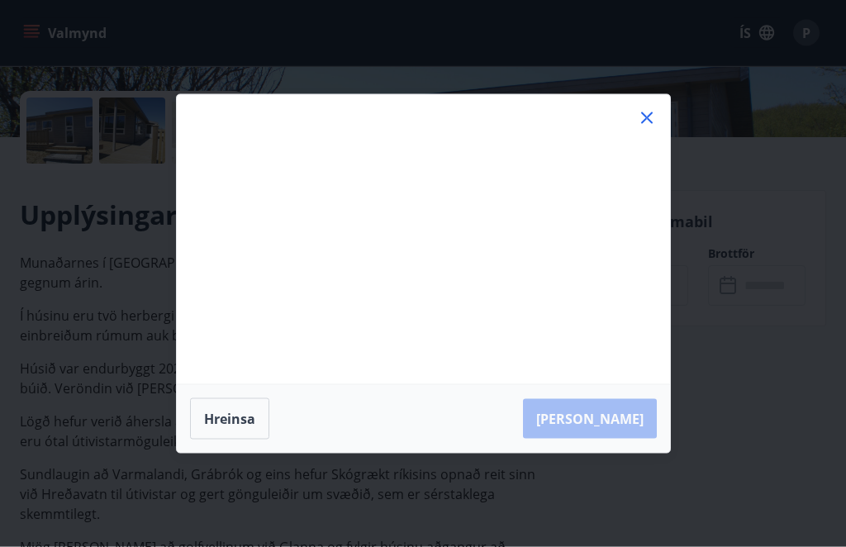
scroll to position [359, 0]
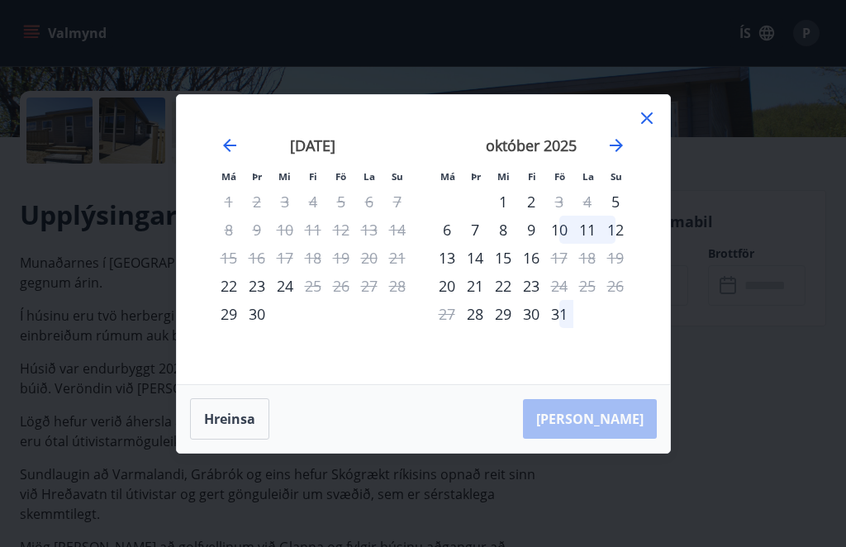
click at [626, 155] on icon "Move forward to switch to the next month." at bounding box center [617, 146] width 20 height 20
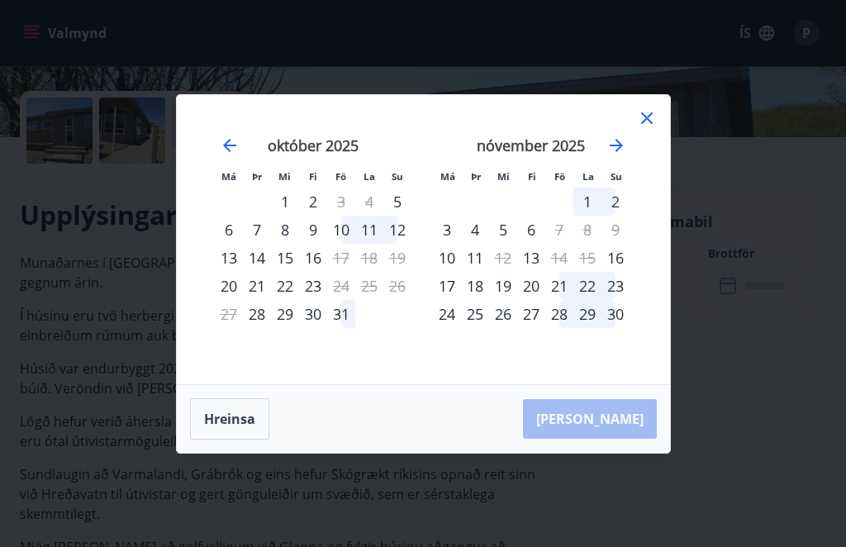
click at [221, 155] on icon "Move backward to switch to the previous month." at bounding box center [230, 146] width 20 height 20
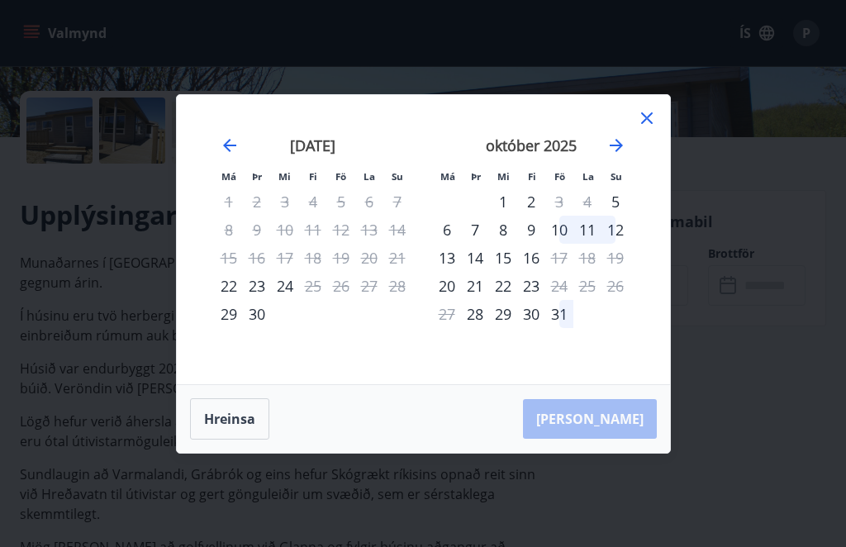
click at [626, 155] on icon "Move forward to switch to the next month." at bounding box center [617, 146] width 20 height 20
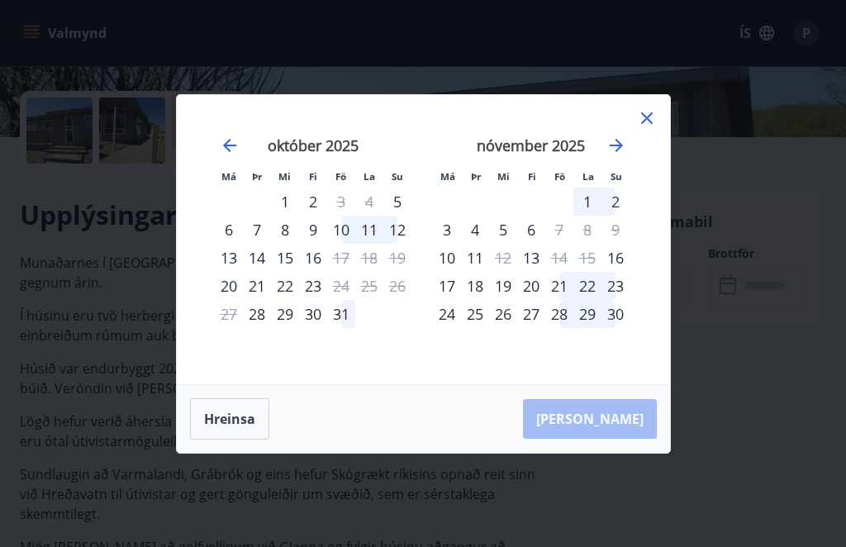
click at [545, 272] on div "13" at bounding box center [531, 258] width 28 height 28
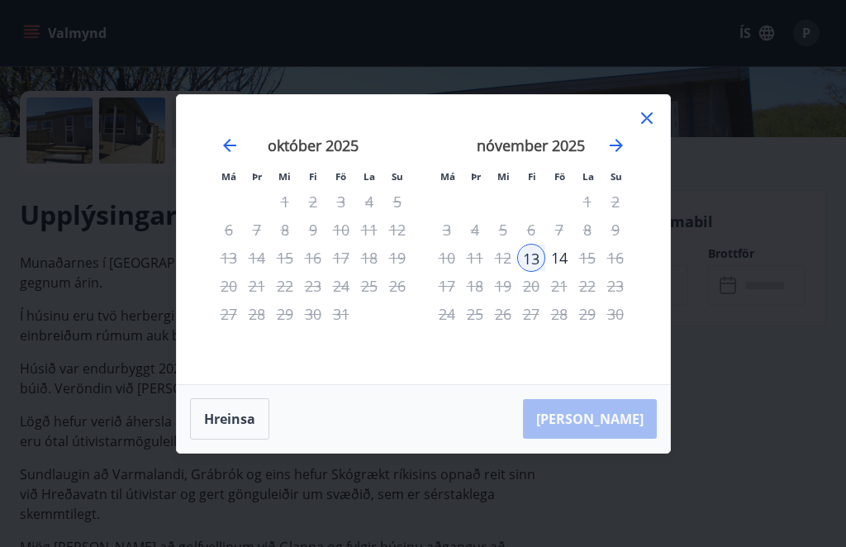
click at [569, 272] on div "14" at bounding box center [559, 258] width 28 height 28
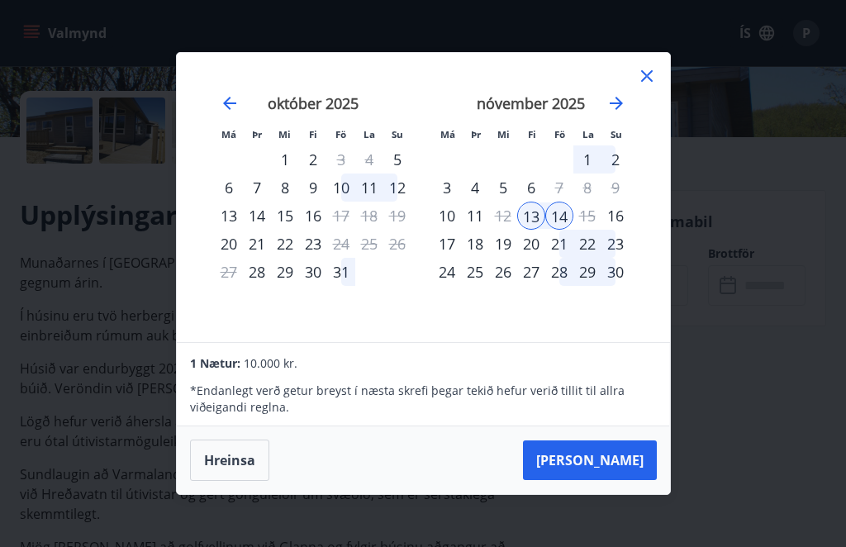
click at [643, 480] on button "Taka Frá" at bounding box center [590, 461] width 134 height 40
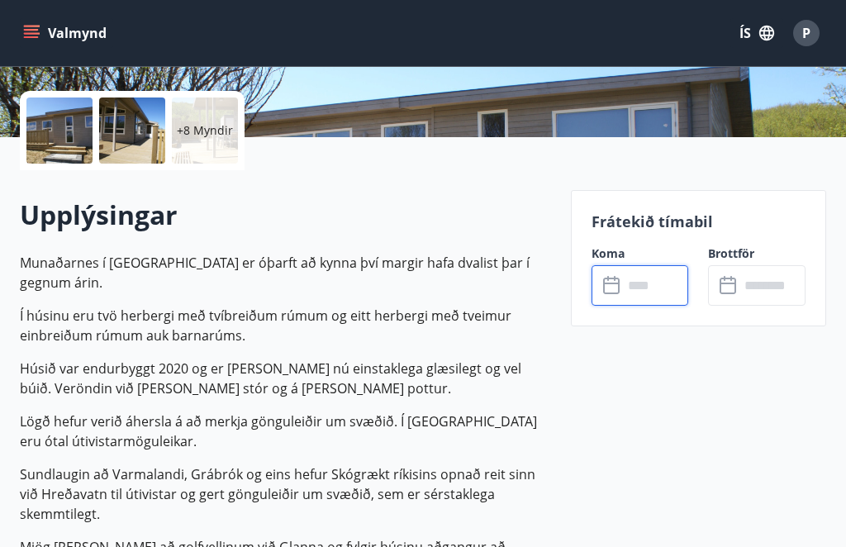
type input "******"
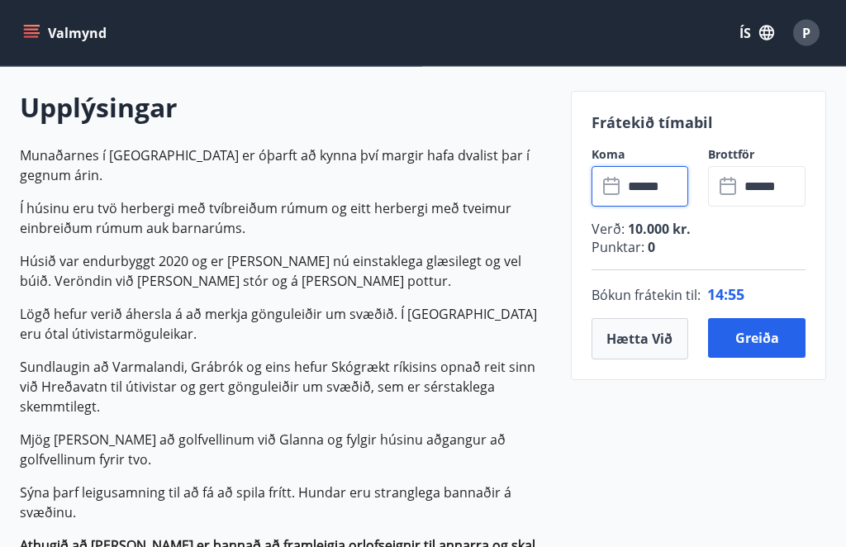
scroll to position [460, 0]
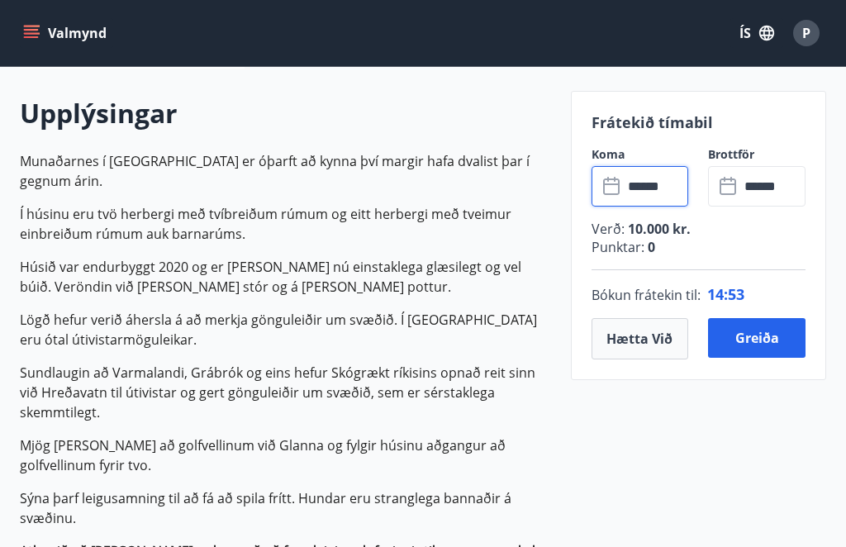
click at [777, 330] on button "Greiða" at bounding box center [757, 338] width 98 height 40
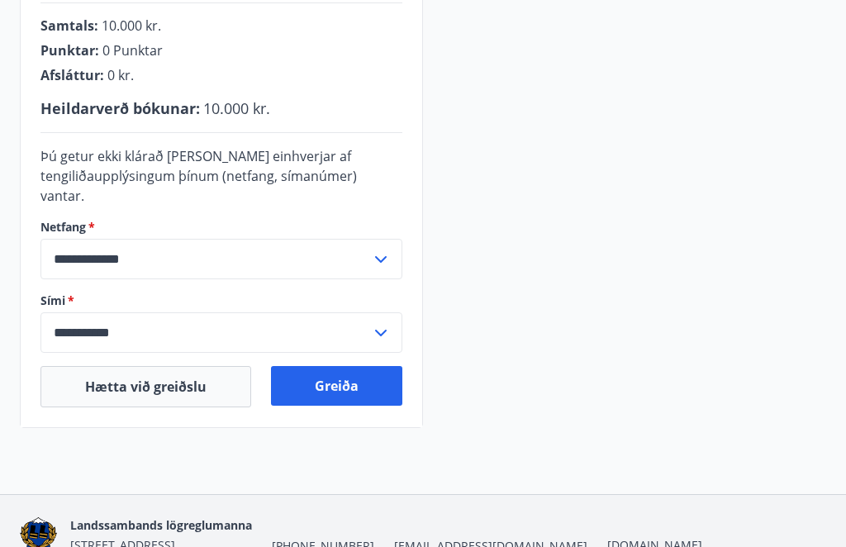
scroll to position [345, 0]
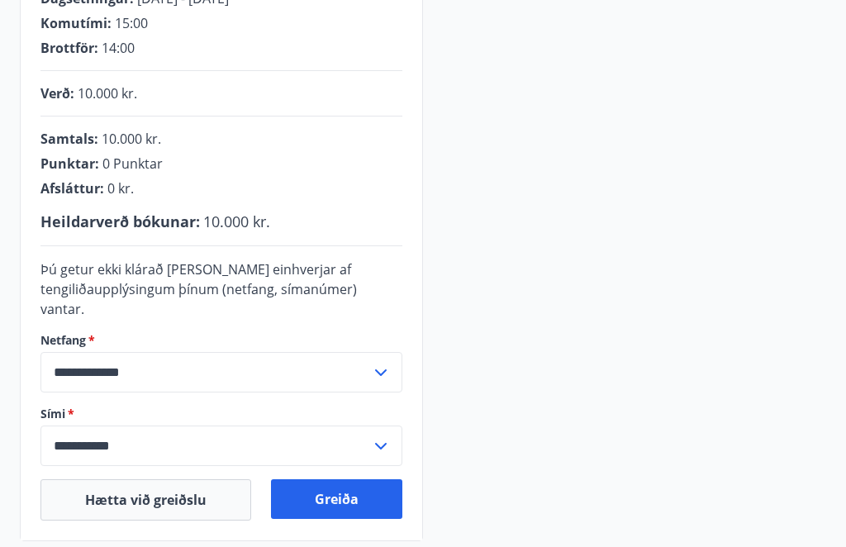
click at [359, 485] on button "Greiða" at bounding box center [336, 499] width 131 height 40
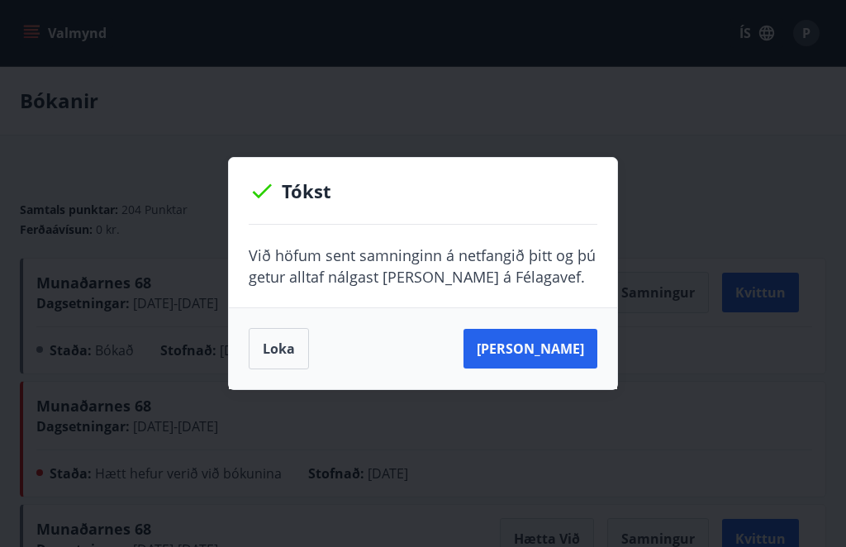
click at [276, 345] on button "Loka" at bounding box center [279, 348] width 60 height 41
